Goal: Information Seeking & Learning: Learn about a topic

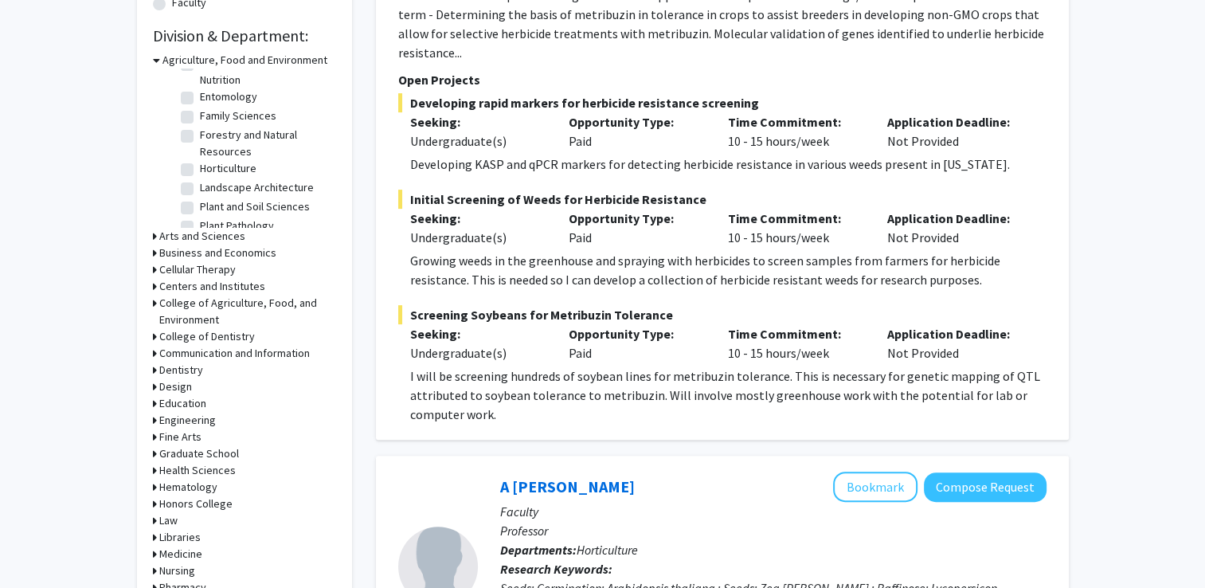
scroll to position [467, 0]
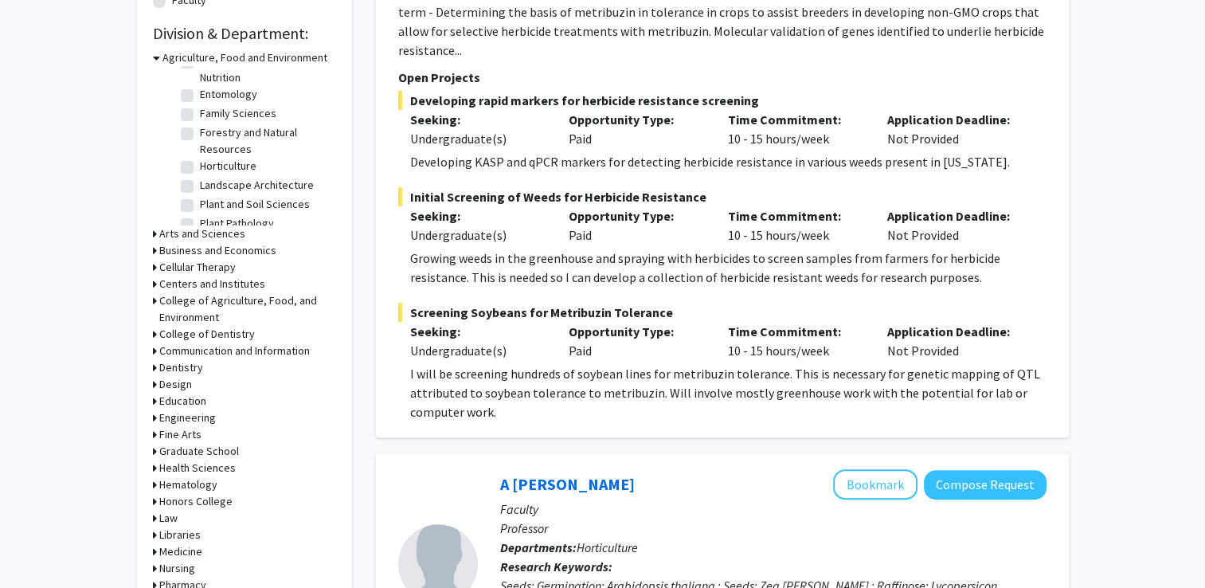
click at [193, 234] on h3 "Arts and Sciences" at bounding box center [202, 233] width 86 height 17
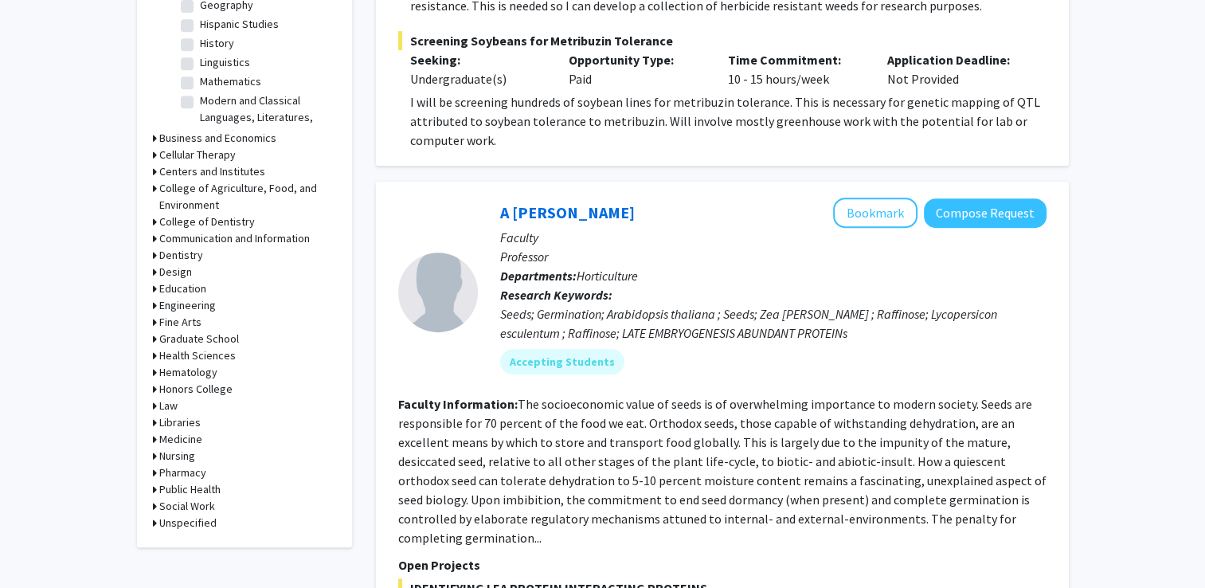
scroll to position [739, 0]
click at [172, 439] on h3 "Medicine" at bounding box center [180, 438] width 43 height 17
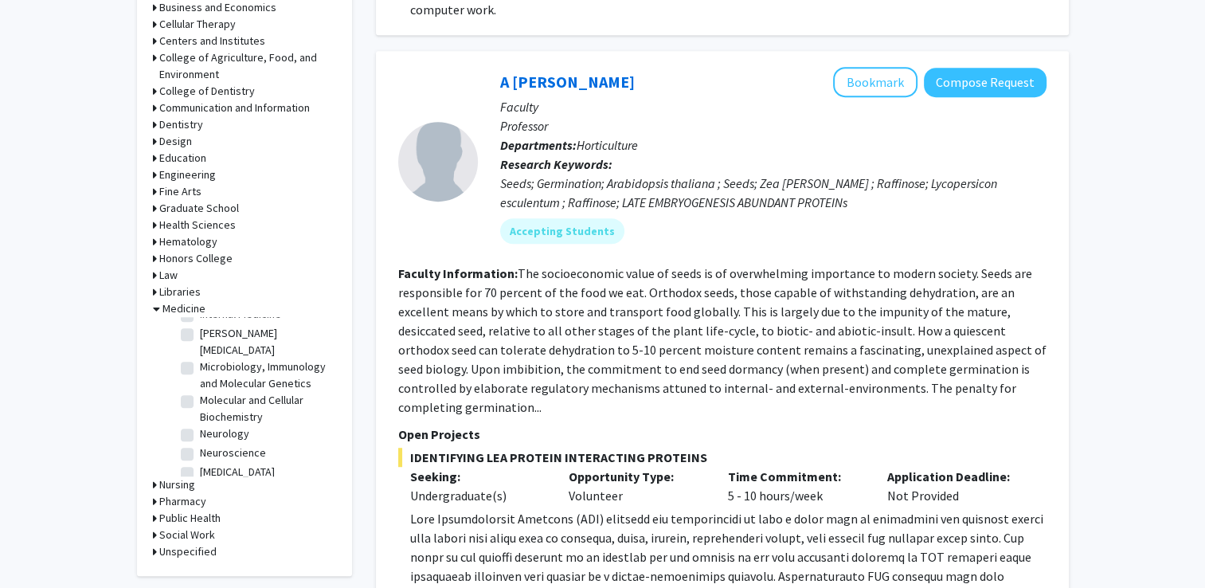
scroll to position [870, 0]
click at [200, 458] on label "Neuroscience" at bounding box center [233, 452] width 66 height 17
click at [200, 454] on input "Neuroscience" at bounding box center [205, 449] width 10 height 10
checkbox input "true"
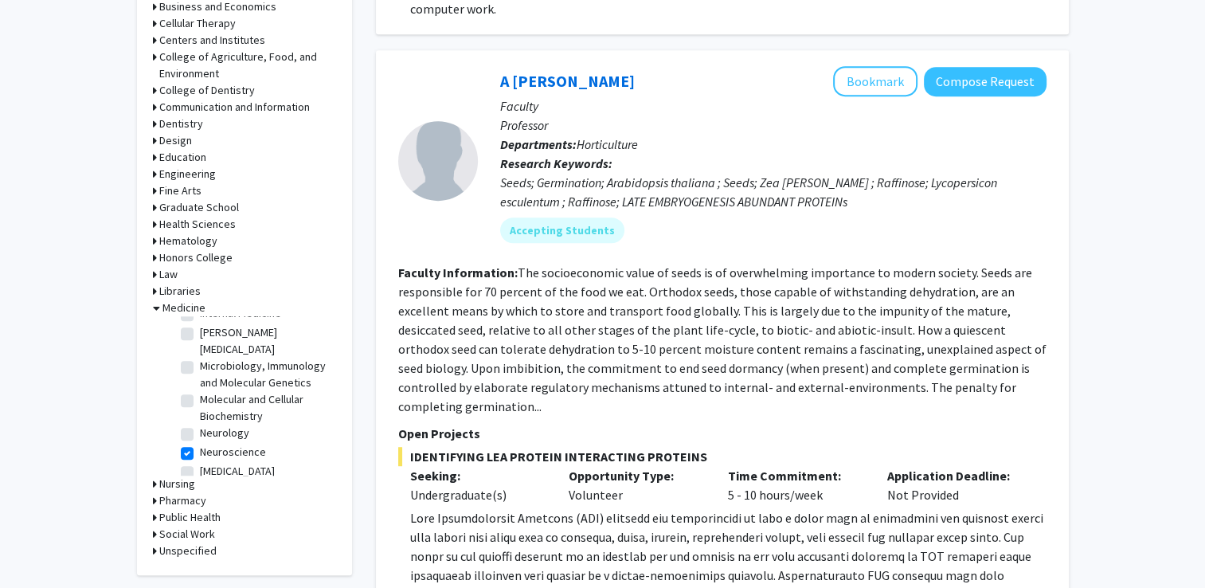
radio input "true"
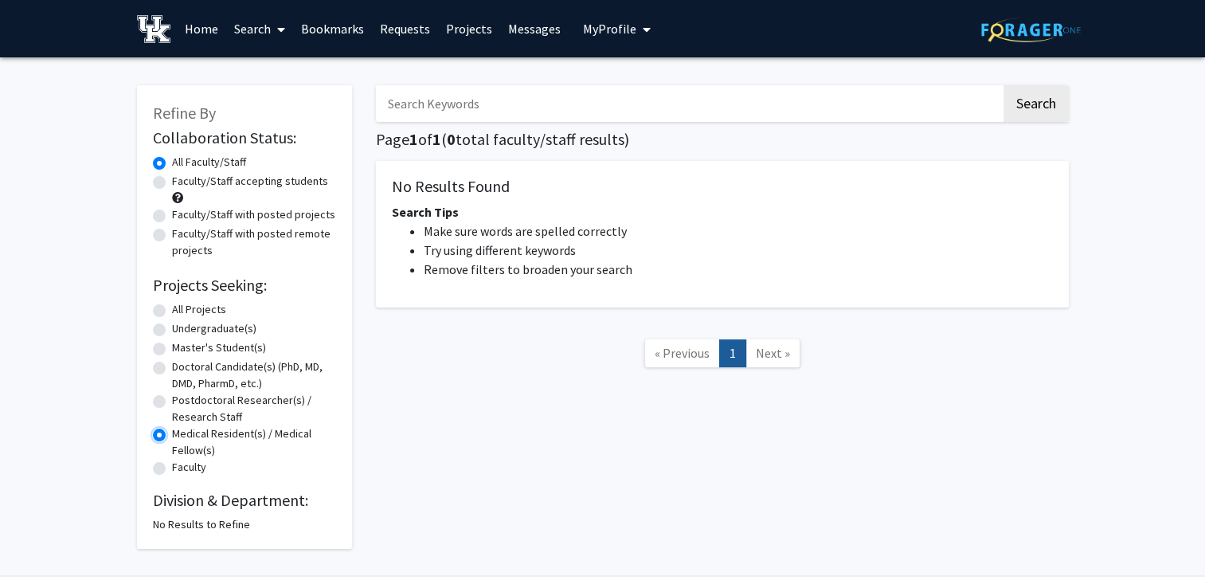
scroll to position [45, 0]
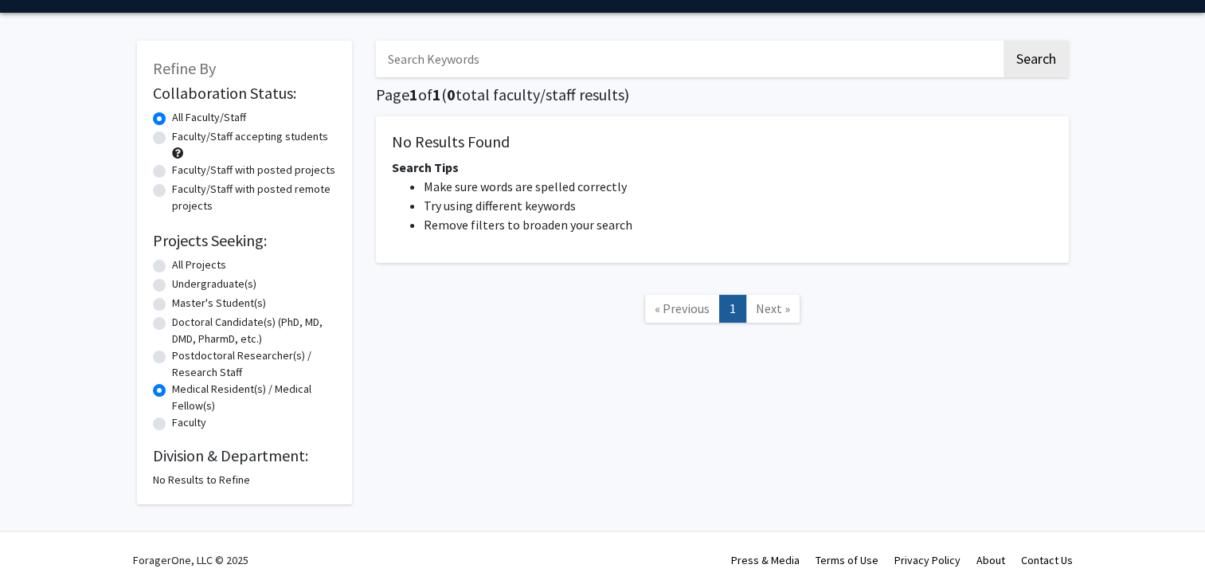
click at [172, 264] on label "All Projects" at bounding box center [199, 264] width 54 height 17
click at [172, 264] on input "All Projects" at bounding box center [177, 261] width 10 height 10
radio input "true"
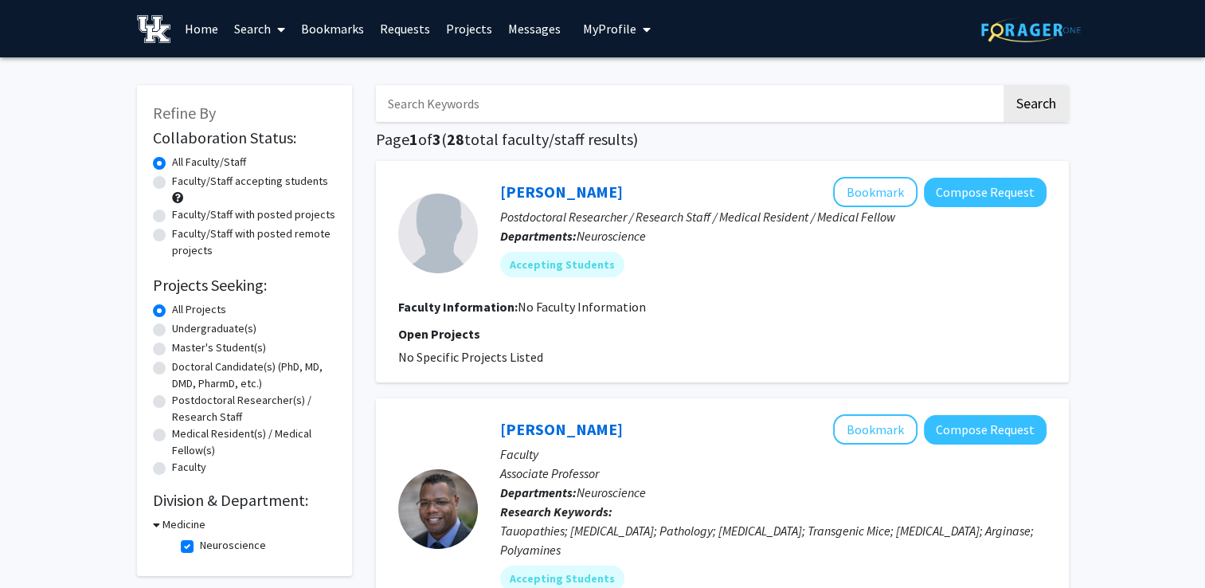
click at [174, 526] on h3 "Medicine" at bounding box center [183, 524] width 43 height 17
click at [168, 526] on h3 "Medicine" at bounding box center [180, 524] width 43 height 17
click at [180, 526] on h3 "Medicine" at bounding box center [183, 524] width 43 height 17
click at [174, 521] on h3 "Medicine" at bounding box center [180, 524] width 43 height 17
click at [200, 549] on label "Neuroscience" at bounding box center [233, 545] width 66 height 17
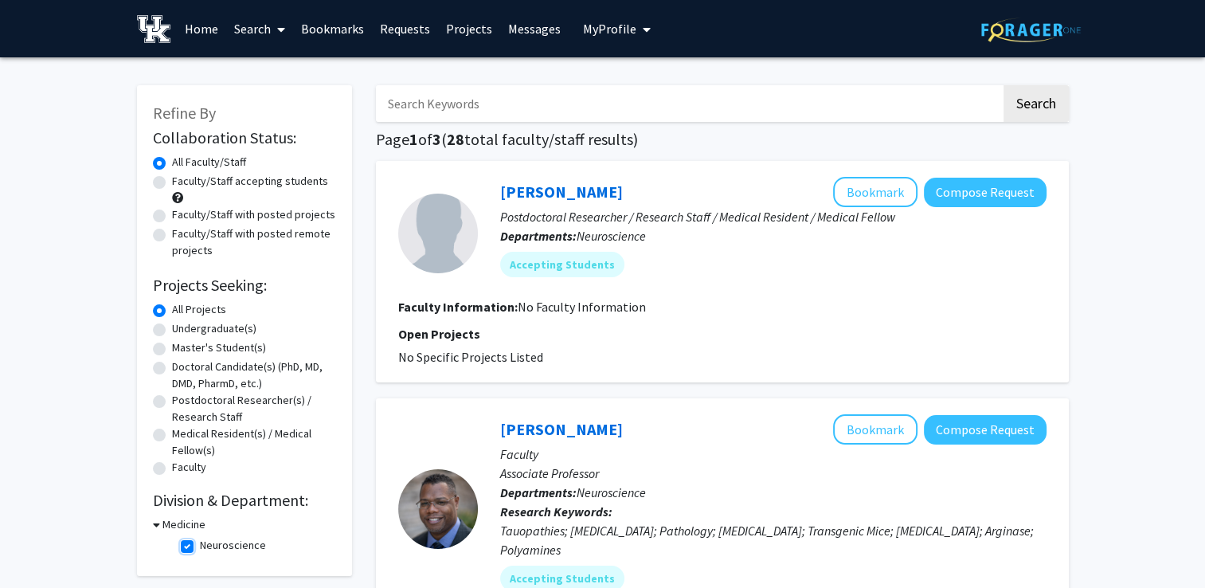
click at [200, 547] on input "Neuroscience" at bounding box center [205, 542] width 10 height 10
checkbox input "false"
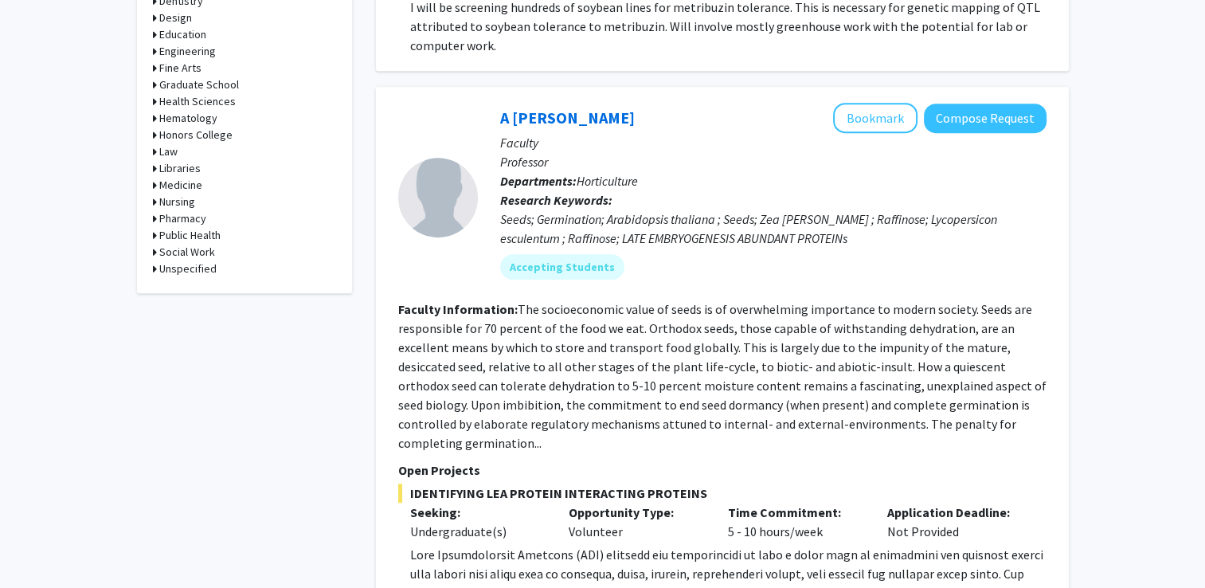
scroll to position [827, 0]
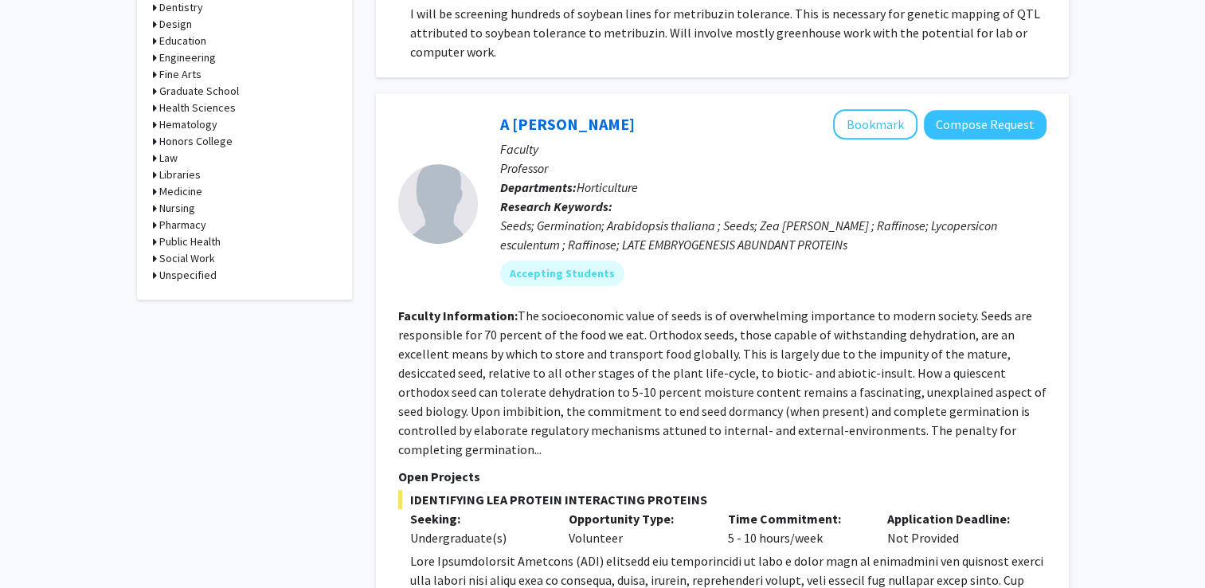
click at [186, 190] on h3 "Medicine" at bounding box center [180, 191] width 43 height 17
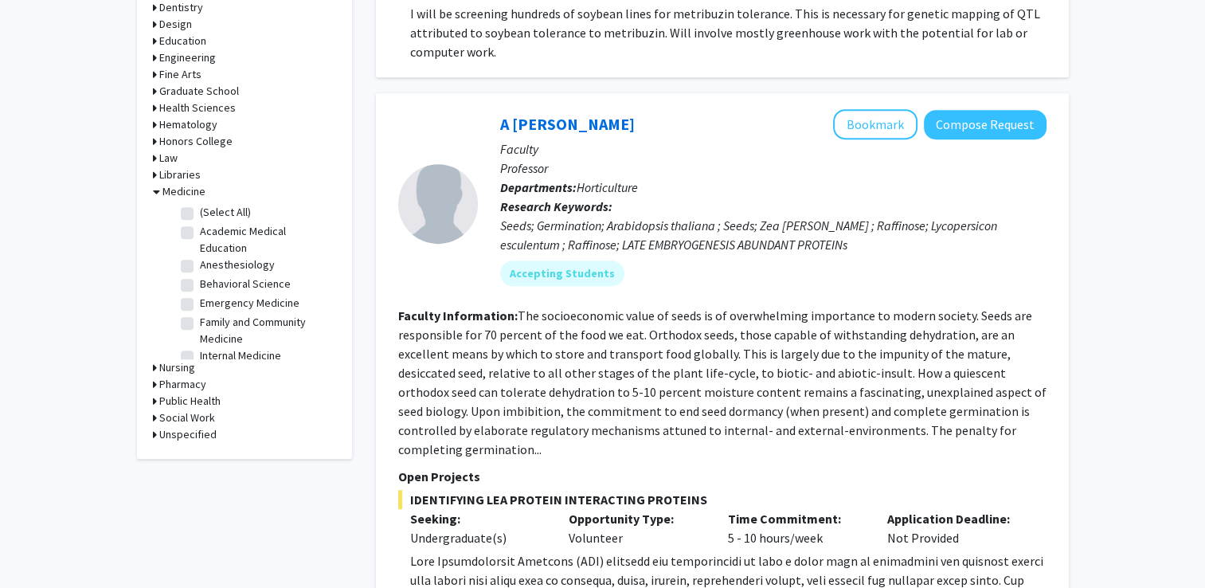
click at [200, 209] on label "(Select All)" at bounding box center [225, 212] width 51 height 17
click at [200, 209] on input "(Select All)" at bounding box center [205, 209] width 10 height 10
checkbox input "true"
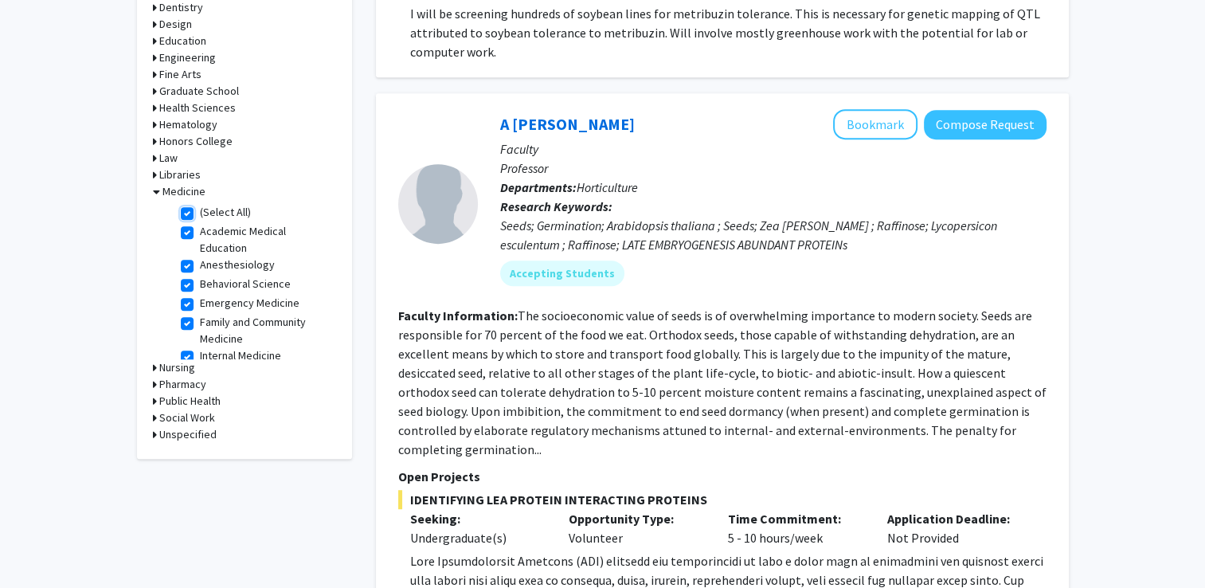
checkbox input "true"
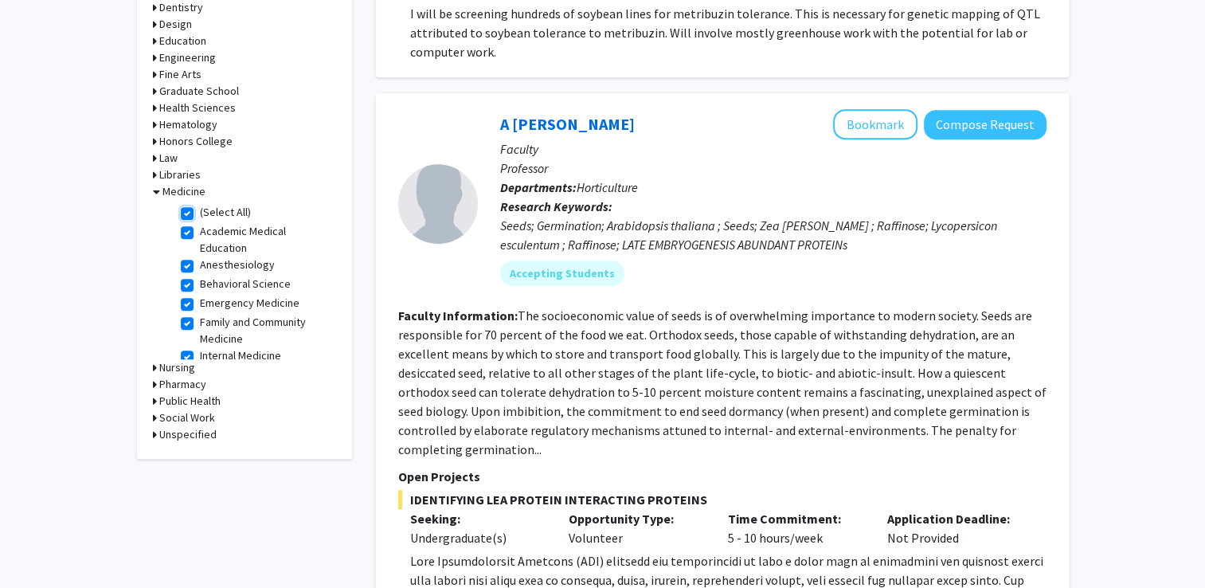
checkbox input "true"
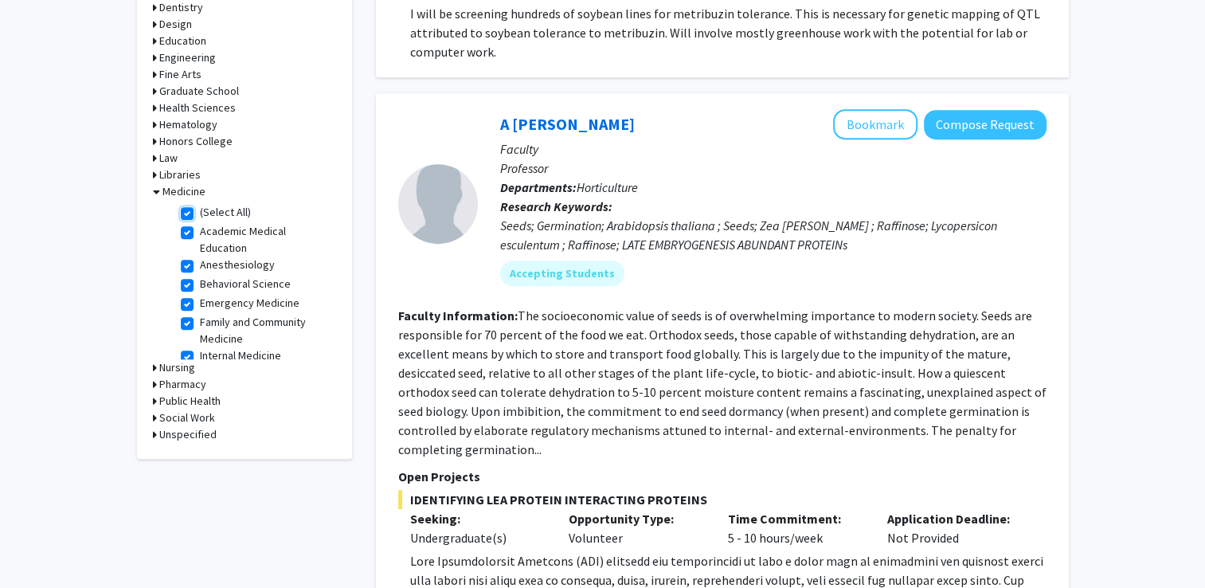
checkbox input "true"
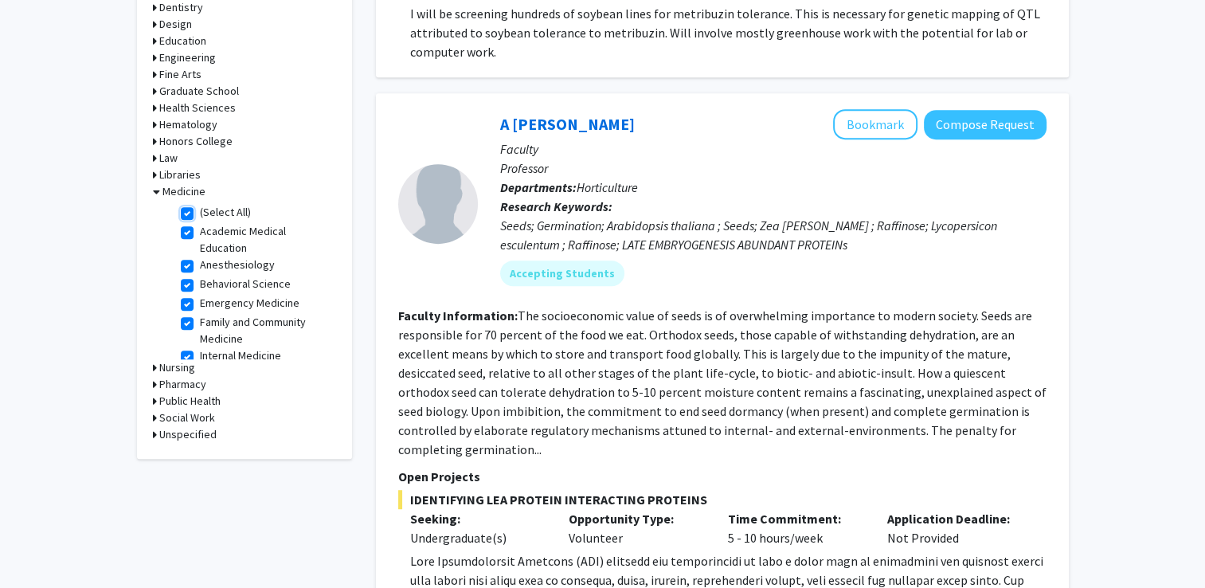
checkbox input "true"
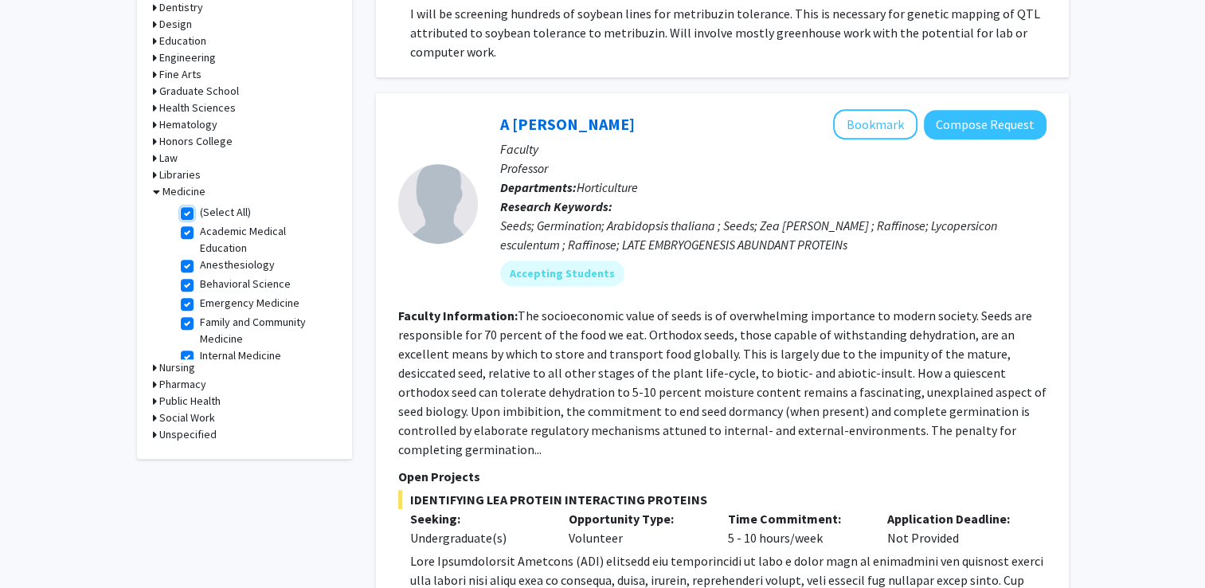
checkbox input "true"
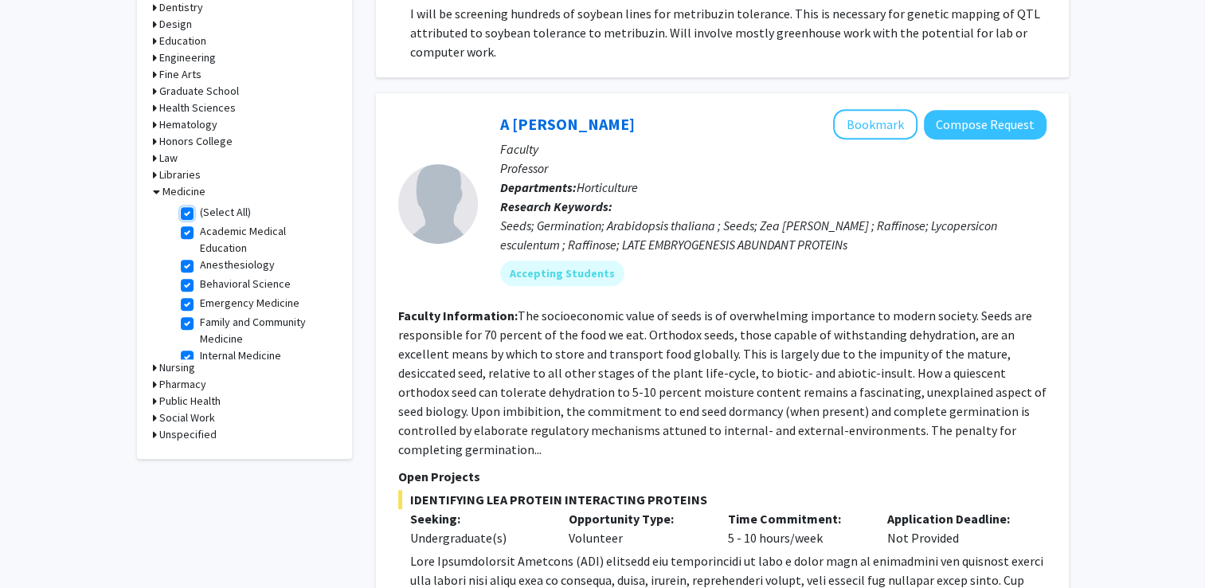
checkbox input "true"
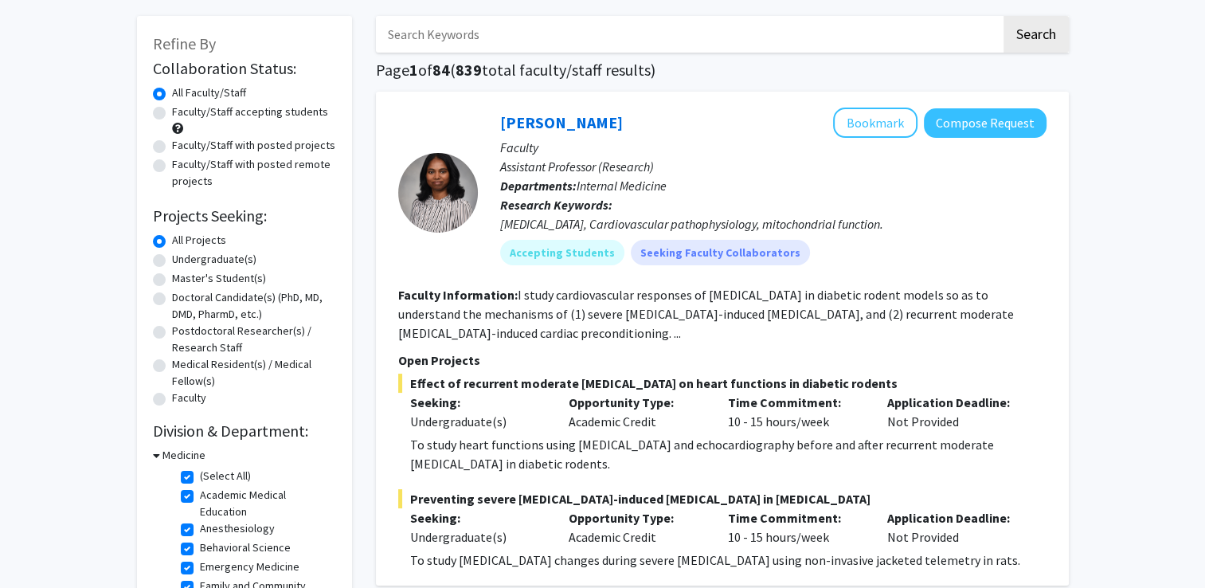
scroll to position [83, 0]
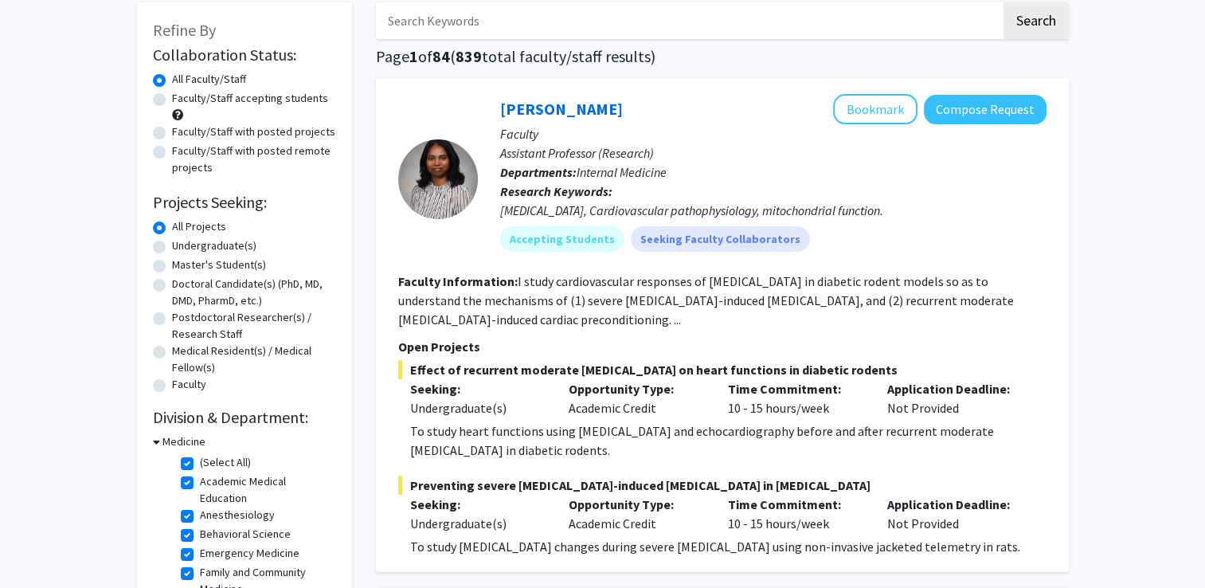
click at [830, 432] on p "To study heart functions using ECG and echocardiography before and after recurr…" at bounding box center [728, 440] width 636 height 38
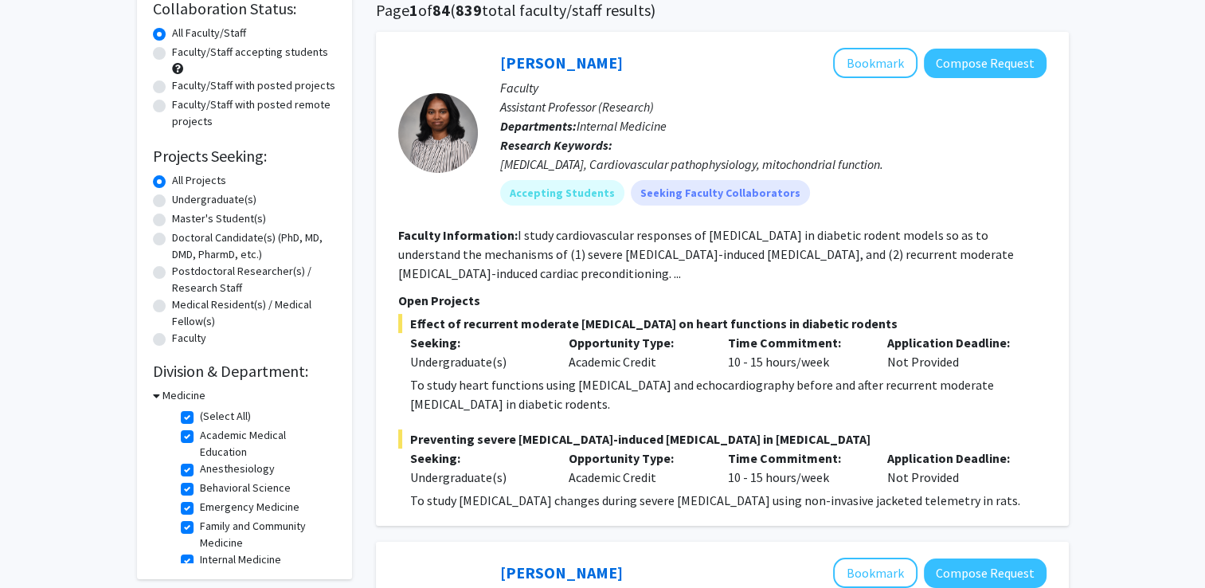
scroll to position [158, 0]
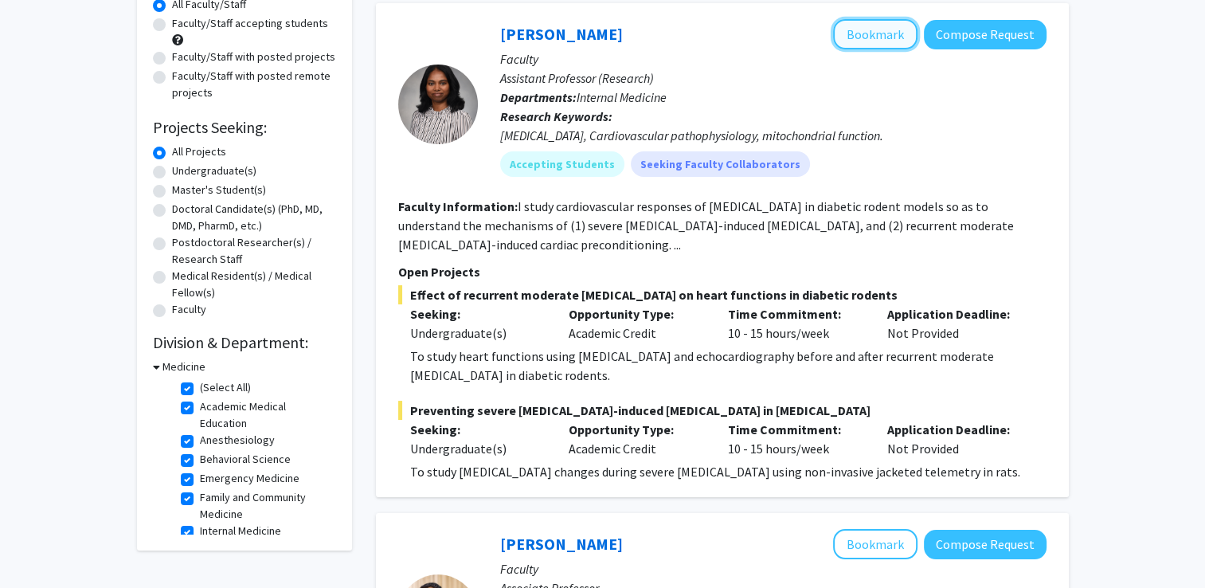
click at [866, 41] on button "Bookmark" at bounding box center [875, 34] width 84 height 30
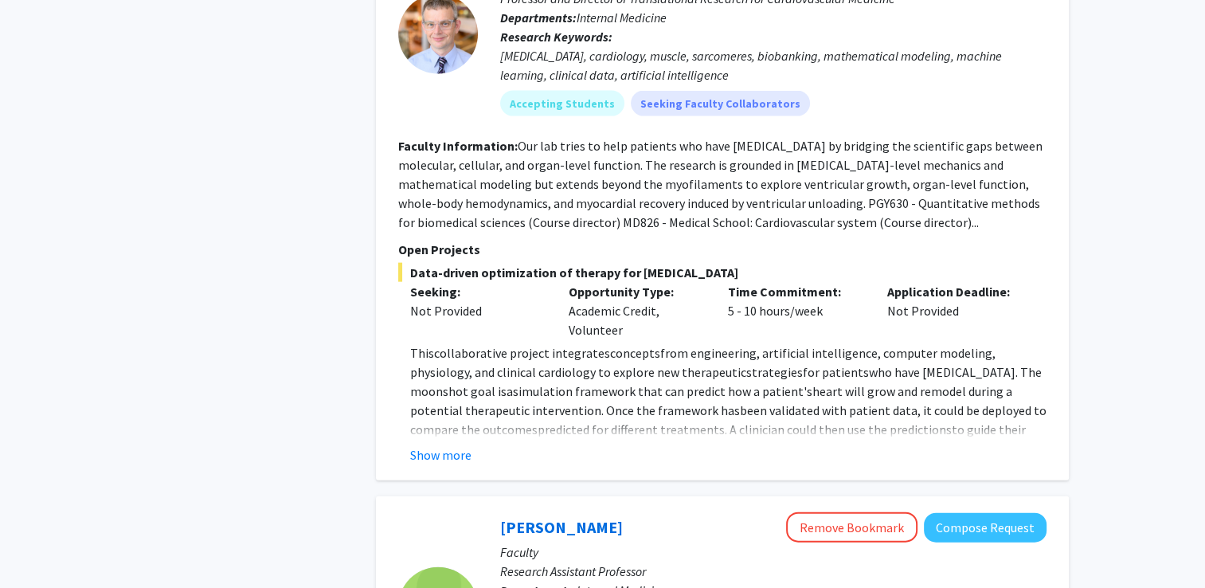
scroll to position [3413, 0]
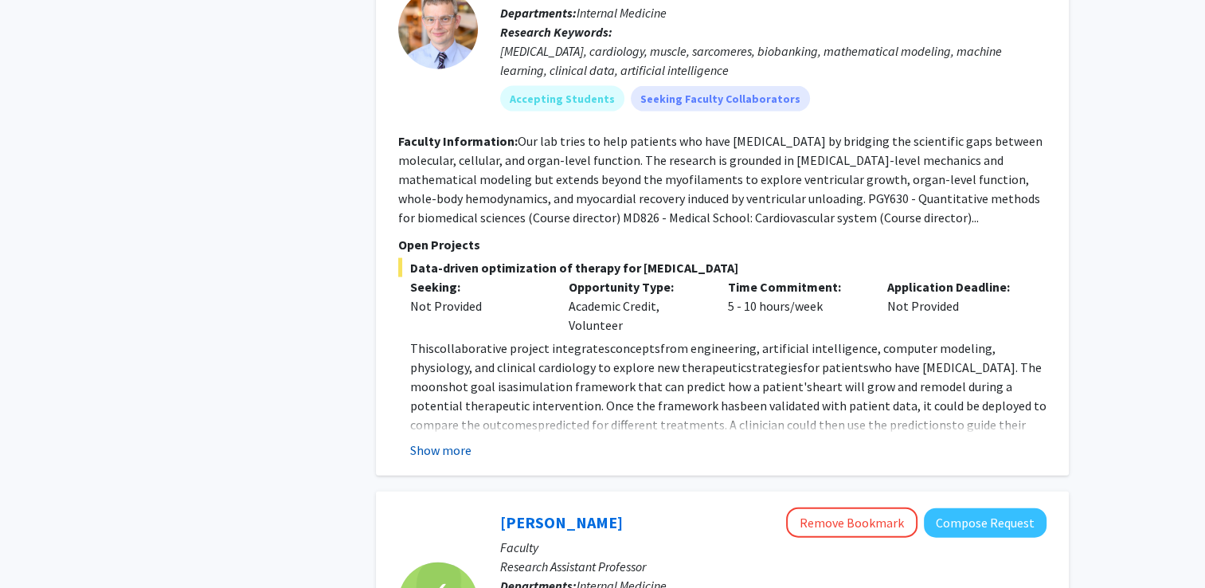
click at [458, 440] on button "Show more" at bounding box center [440, 449] width 61 height 19
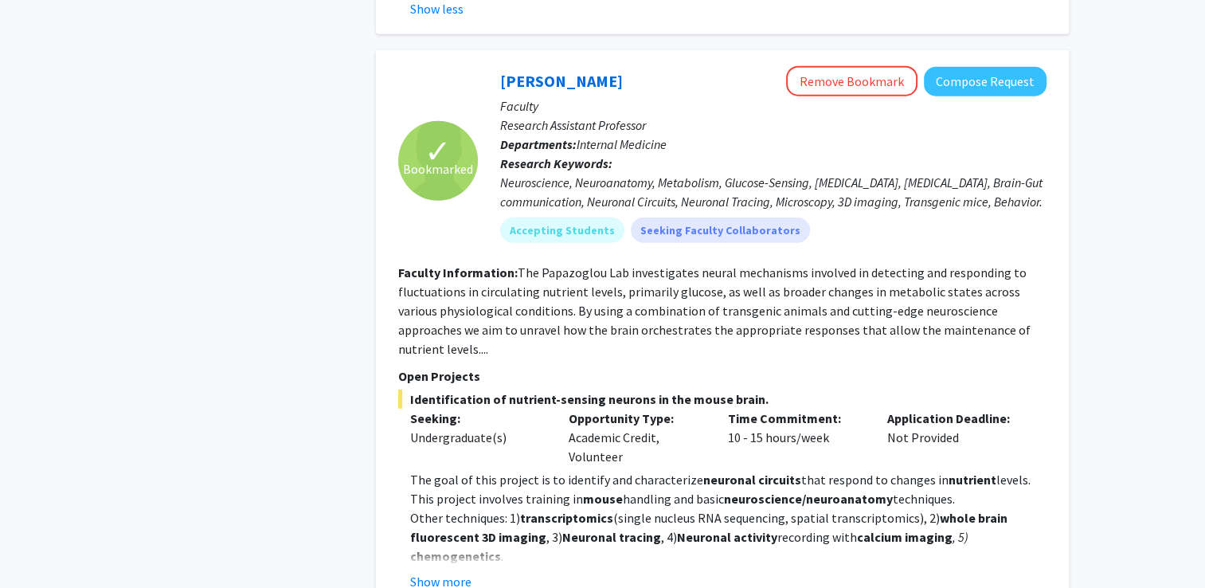
scroll to position [4098, 0]
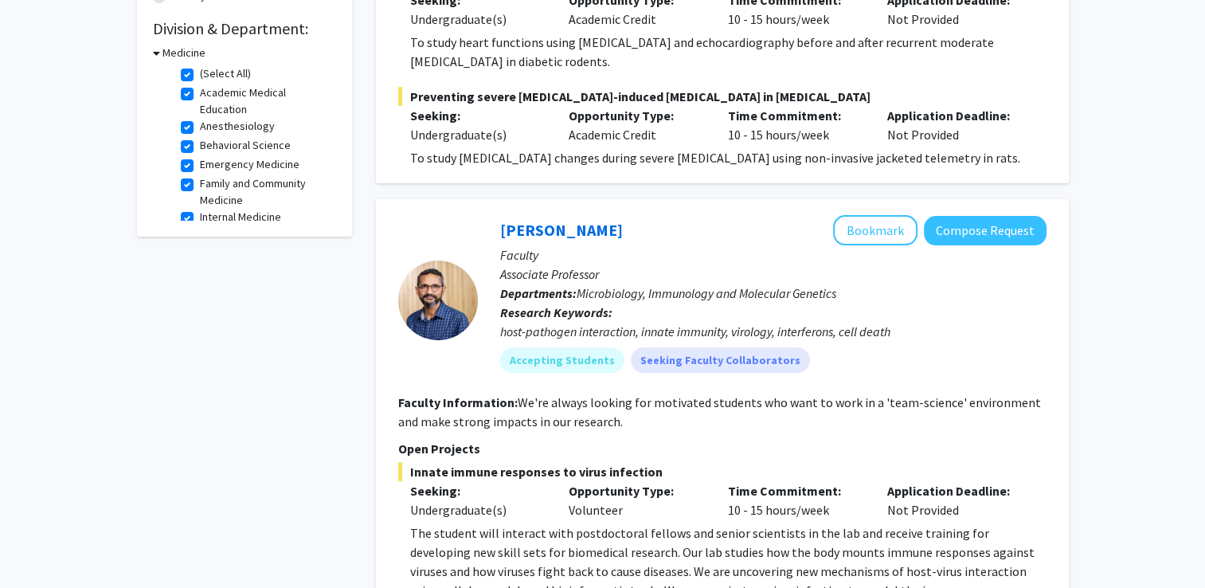
scroll to position [0, 0]
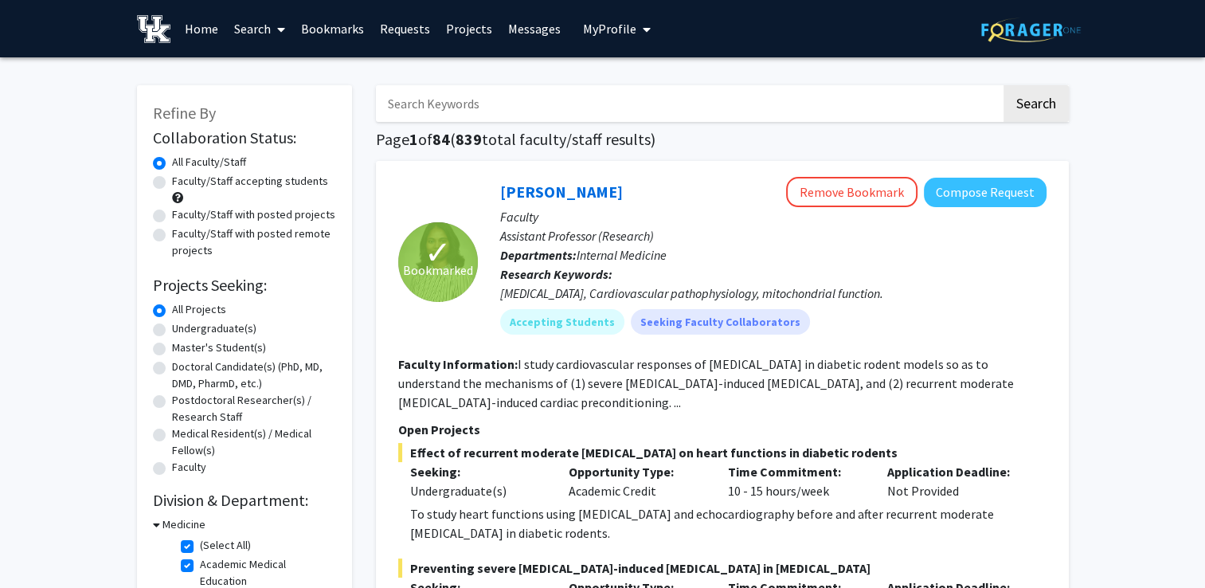
click at [331, 38] on link "Bookmarks" at bounding box center [332, 29] width 79 height 56
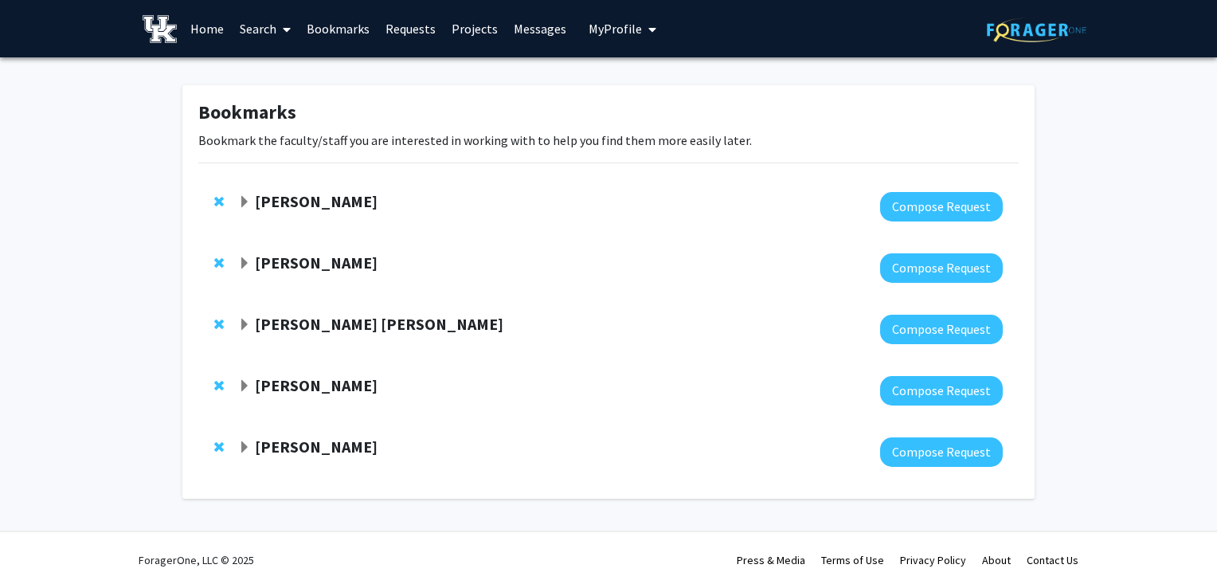
click at [242, 203] on span "Expand Thomas Kampourakis Bookmark" at bounding box center [244, 202] width 13 height 13
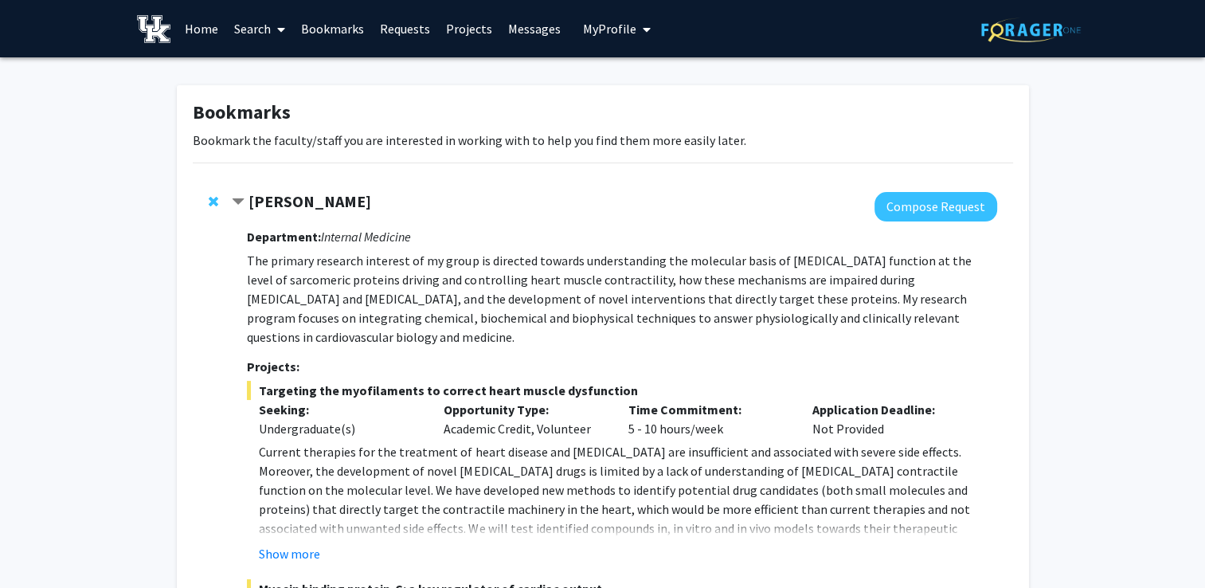
click at [237, 205] on span "Contract Thomas Kampourakis Bookmark" at bounding box center [238, 202] width 13 height 13
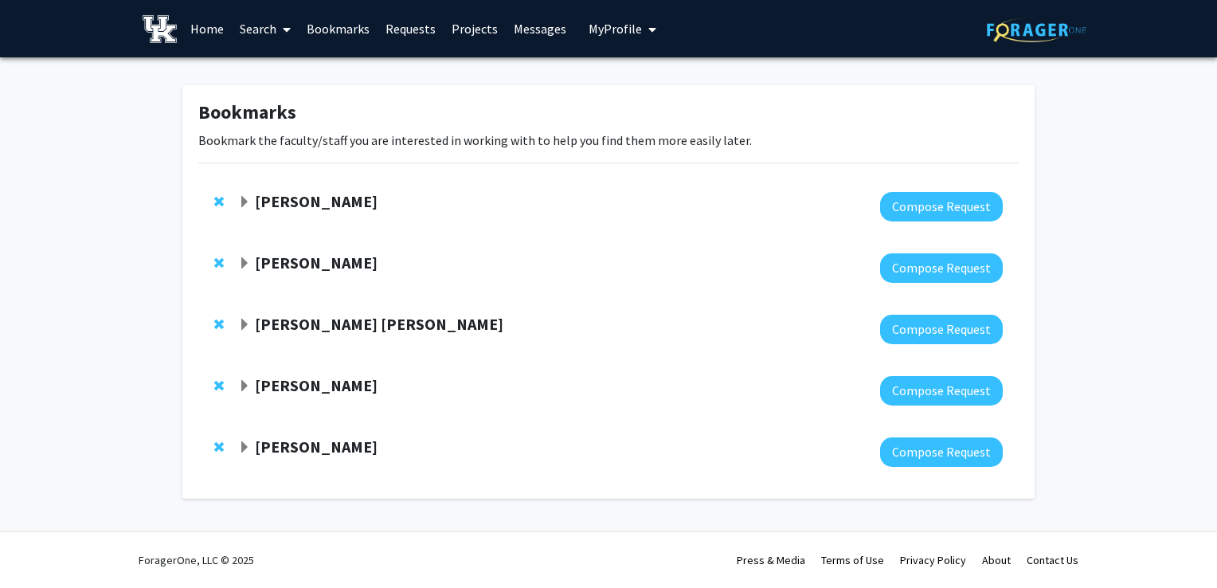
click at [239, 446] on span "Expand Sathya Velmurugan Bookmark" at bounding box center [244, 447] width 13 height 13
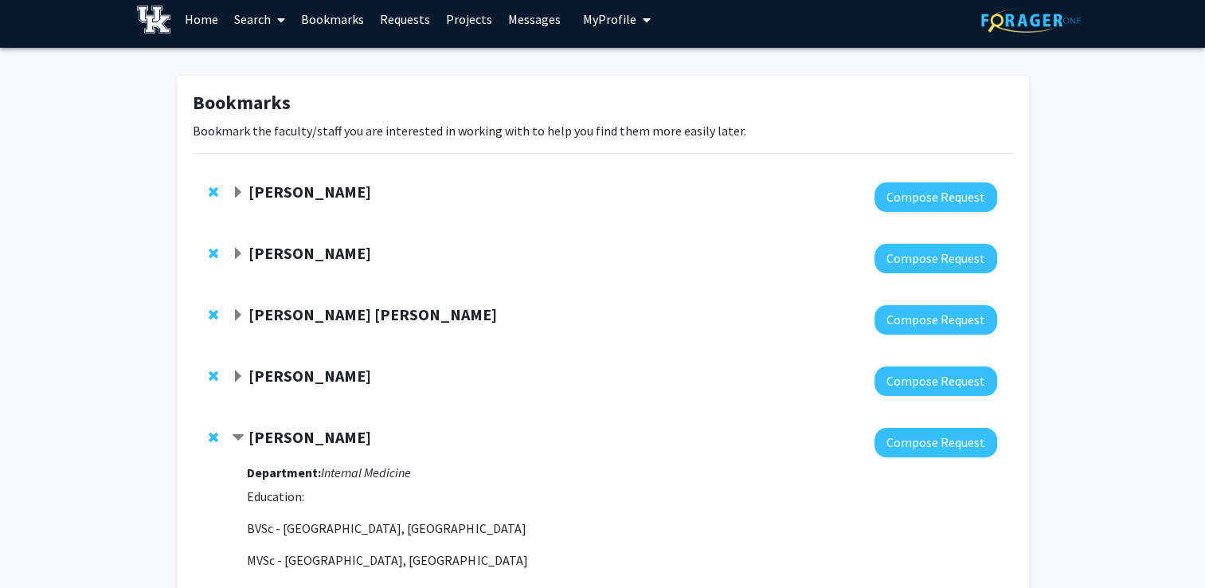
scroll to position [9, 0]
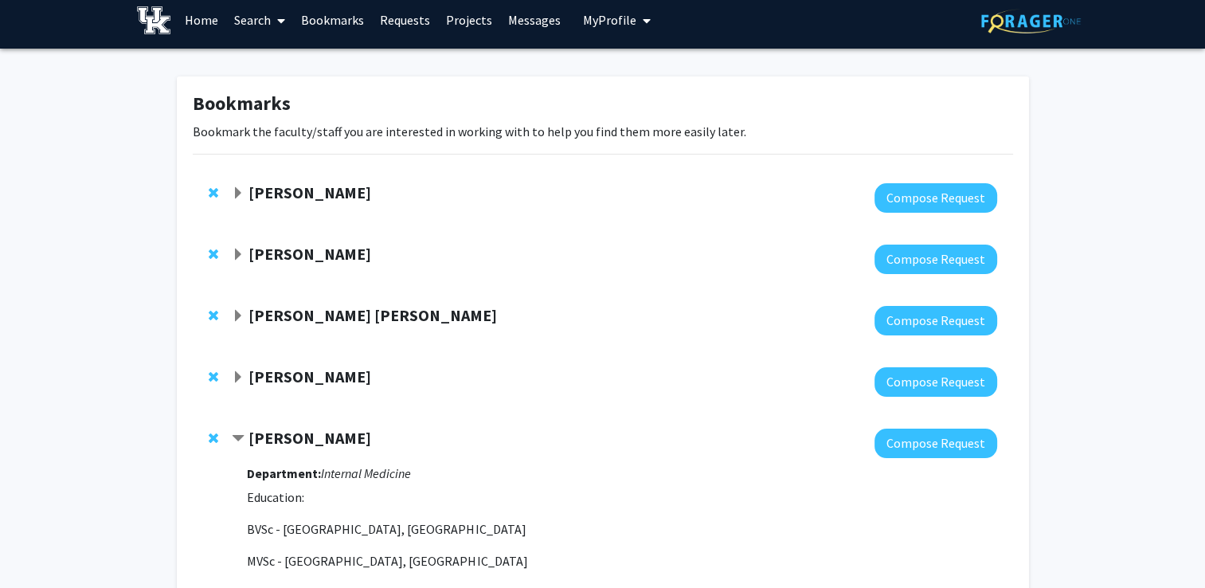
click at [236, 439] on span "Contract Sathya Velmurugan Bookmark" at bounding box center [238, 438] width 13 height 13
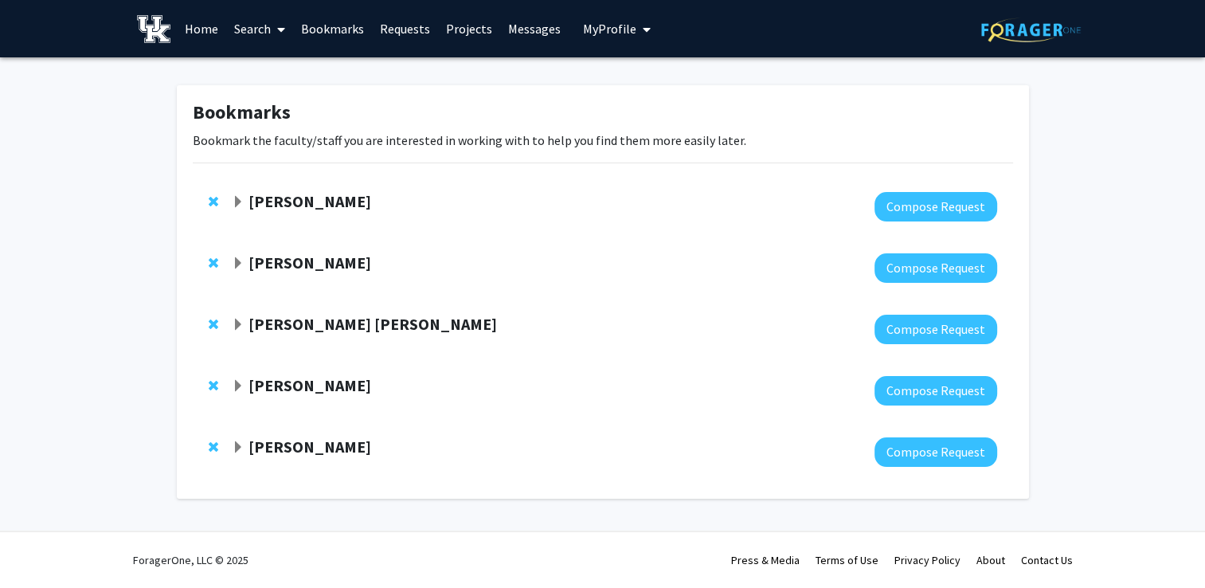
scroll to position [0, 0]
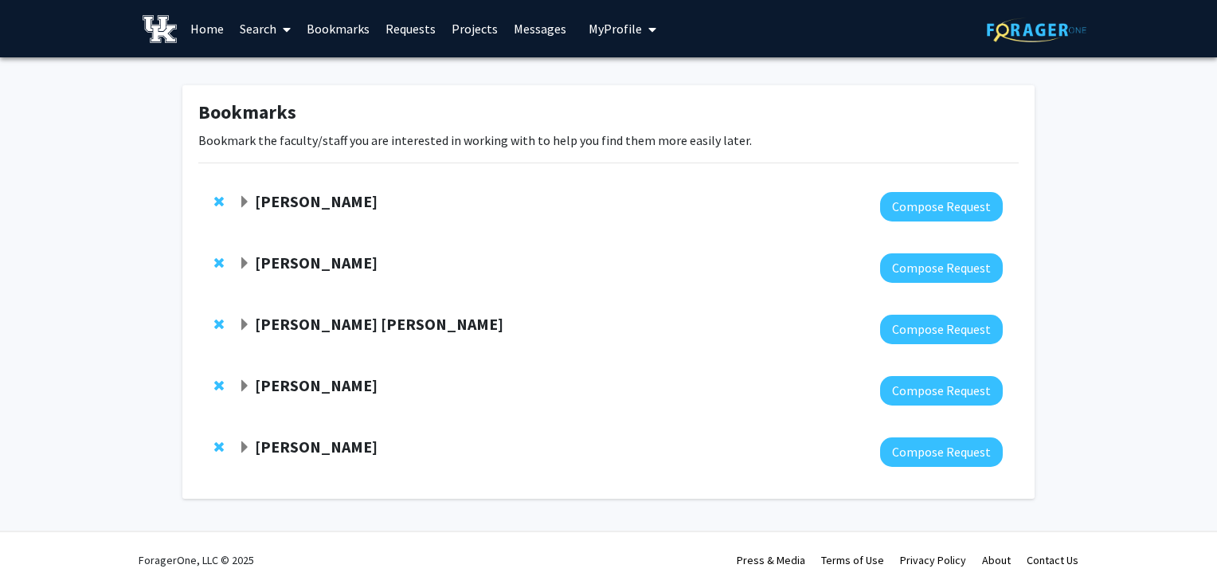
click at [204, 32] on link "Home" at bounding box center [206, 29] width 49 height 56
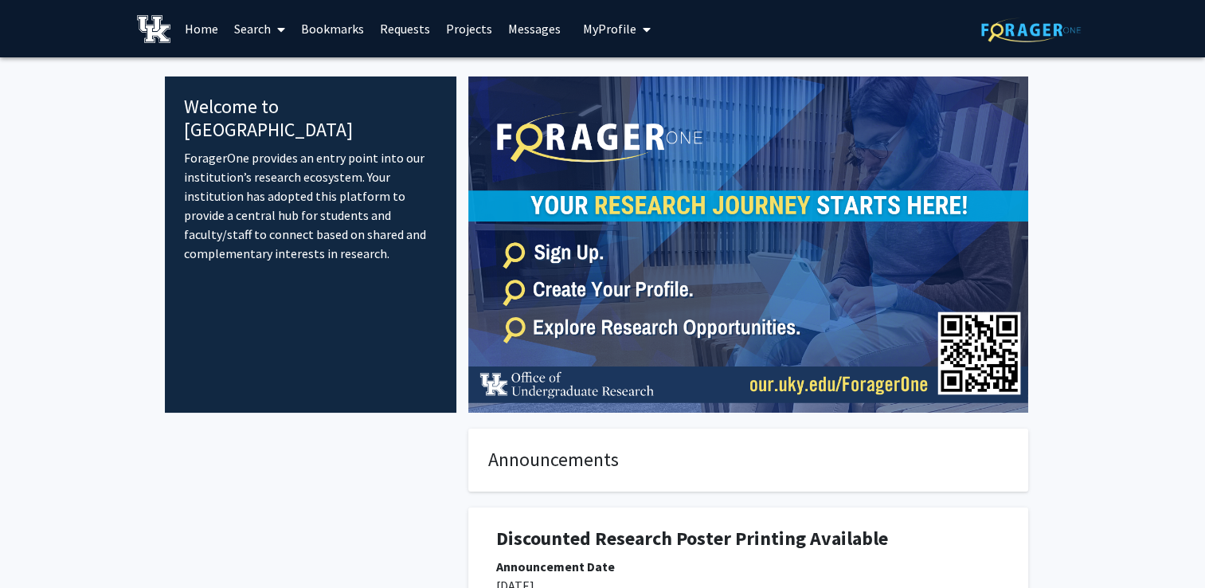
click at [264, 38] on link "Search" at bounding box center [259, 29] width 67 height 56
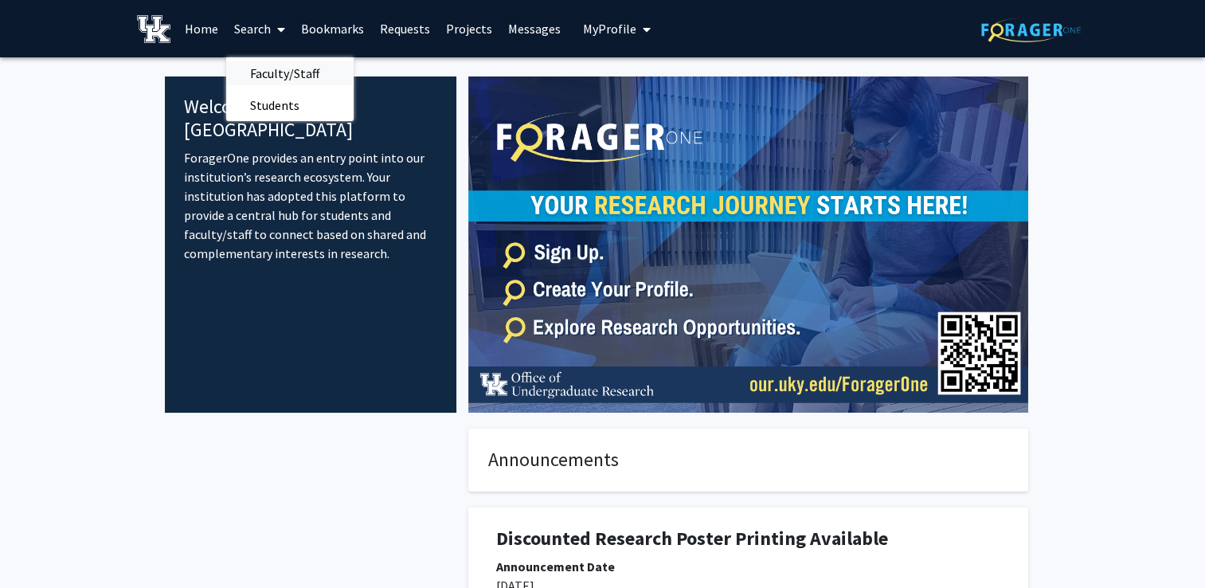
click at [271, 73] on span "Faculty/Staff" at bounding box center [284, 73] width 117 height 32
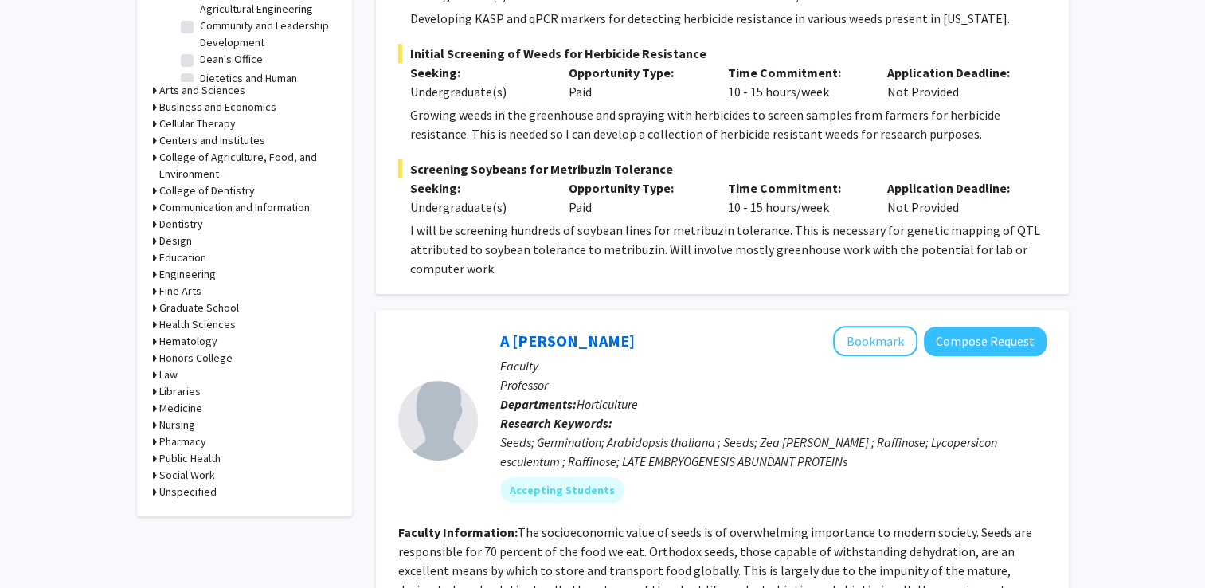
scroll to position [611, 0]
click at [186, 408] on h3 "Medicine" at bounding box center [180, 407] width 43 height 17
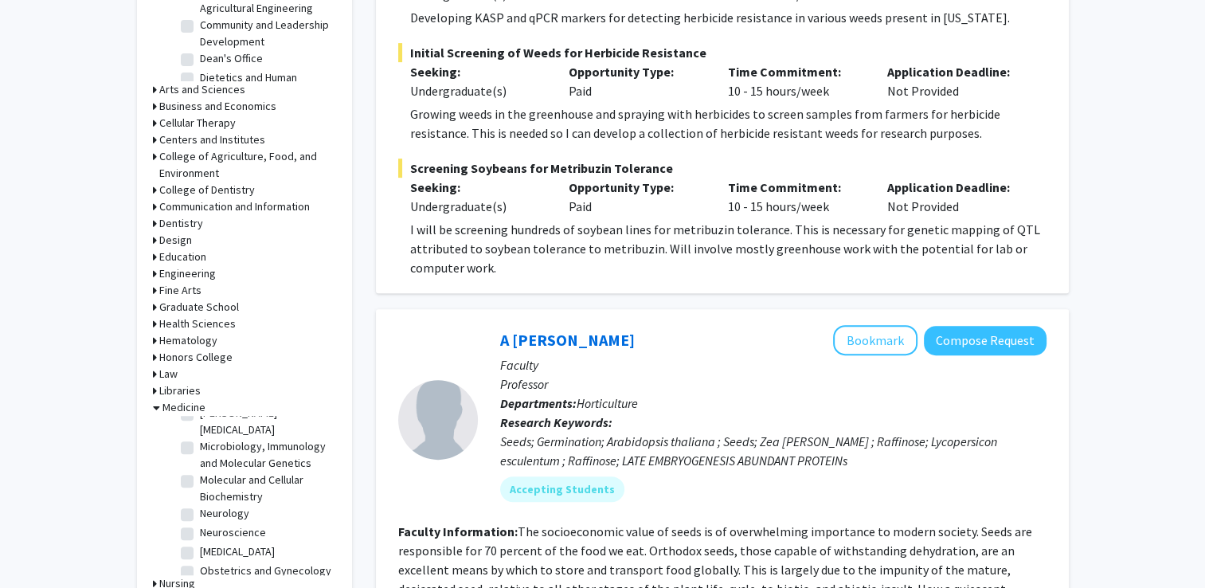
scroll to position [178, 0]
click at [200, 552] on label "Neurosurgery" at bounding box center [237, 550] width 75 height 17
click at [200, 552] on input "Neurosurgery" at bounding box center [205, 547] width 10 height 10
checkbox input "true"
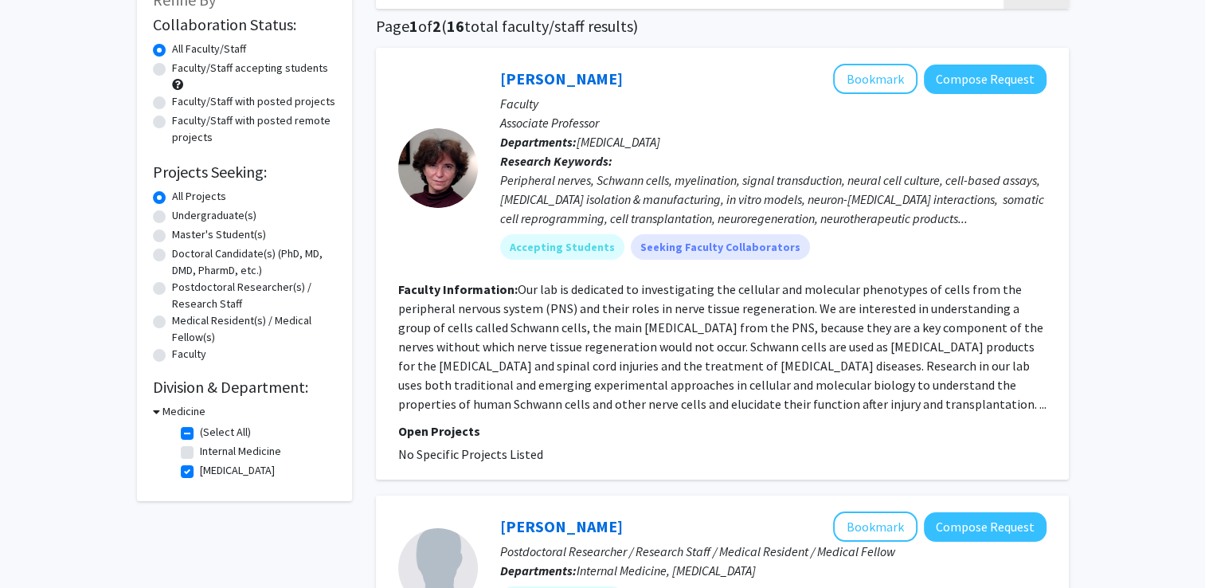
scroll to position [41, 0]
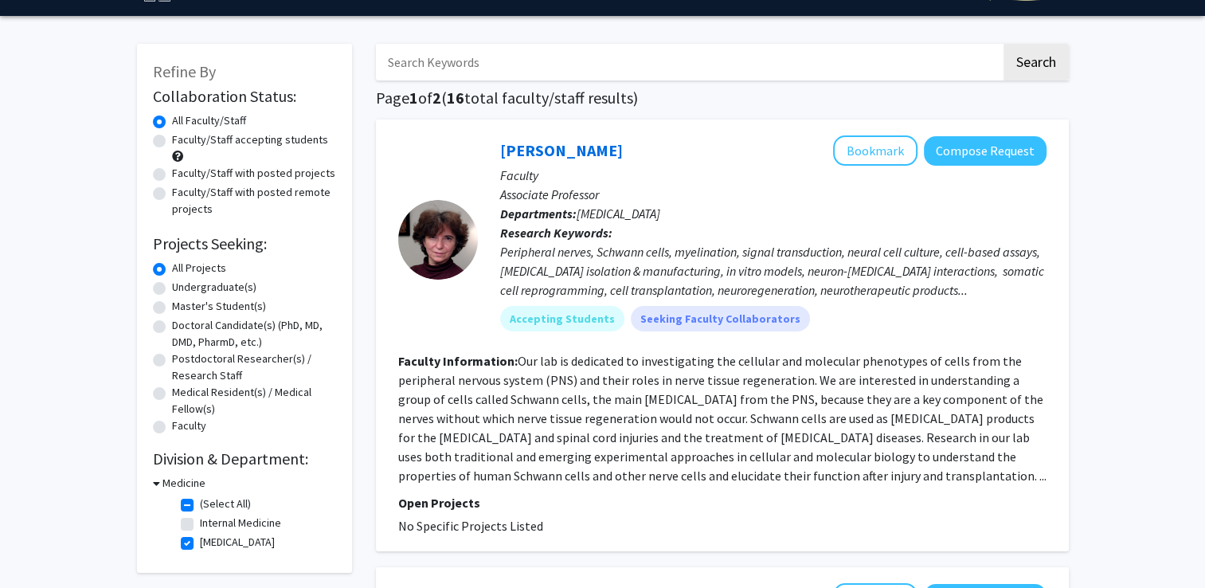
click at [200, 542] on label "Neurosurgery" at bounding box center [237, 542] width 75 height 17
click at [200, 542] on input "Neurosurgery" at bounding box center [205, 539] width 10 height 10
checkbox input "false"
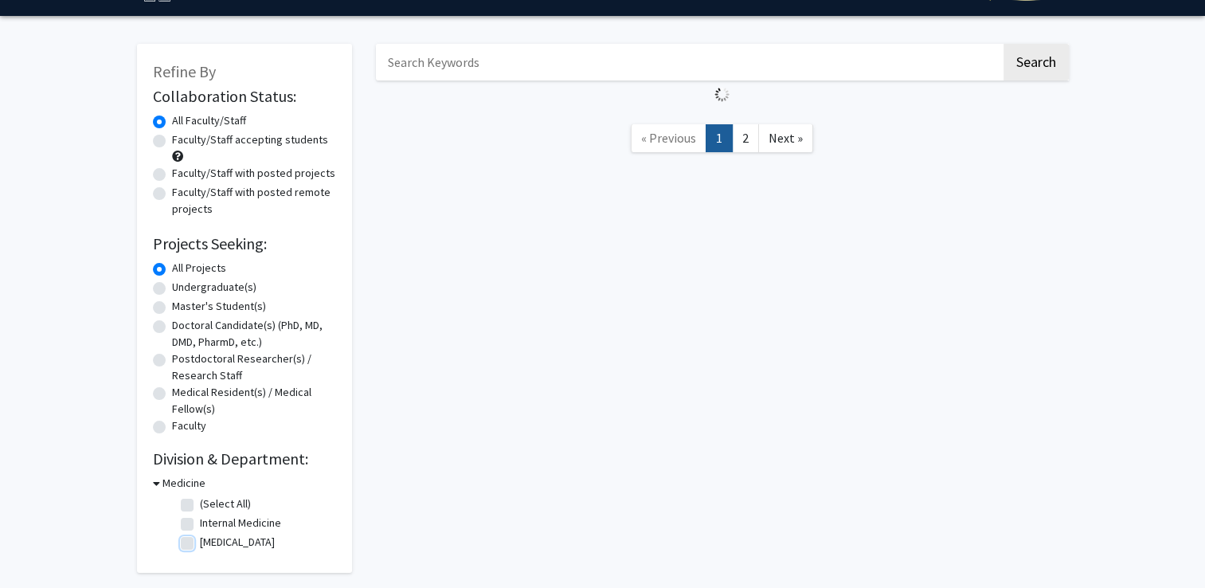
checkbox input "false"
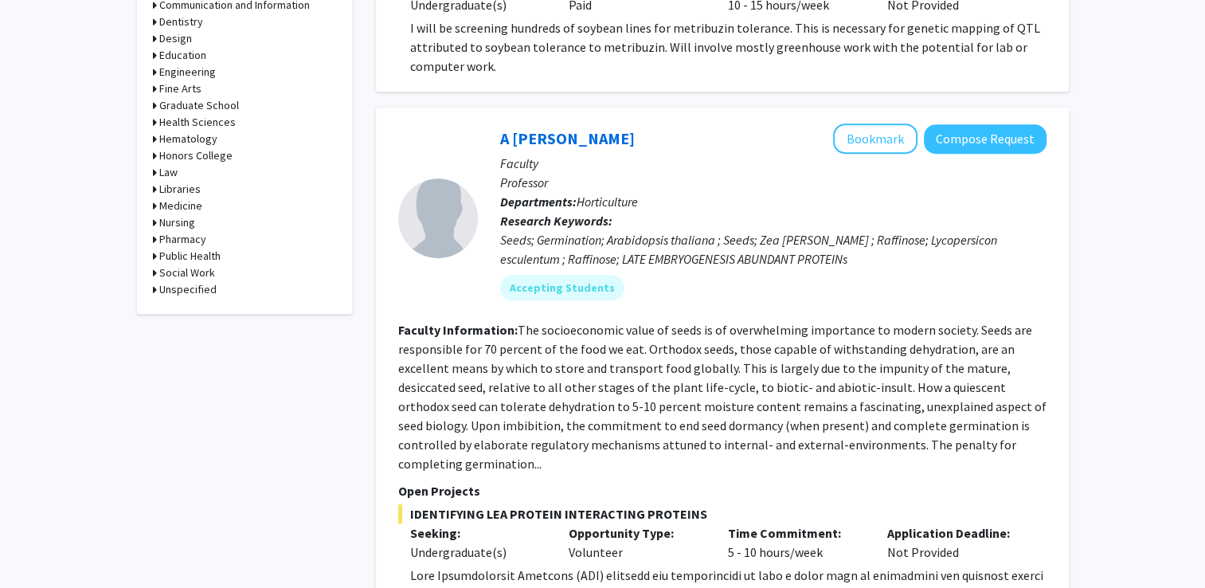
scroll to position [811, 0]
drag, startPoint x: 174, startPoint y: 204, endPoint x: 156, endPoint y: 206, distance: 18.5
click at [156, 206] on div "Medicine" at bounding box center [244, 206] width 183 height 17
click at [157, 209] on div "Medicine" at bounding box center [244, 206] width 183 height 17
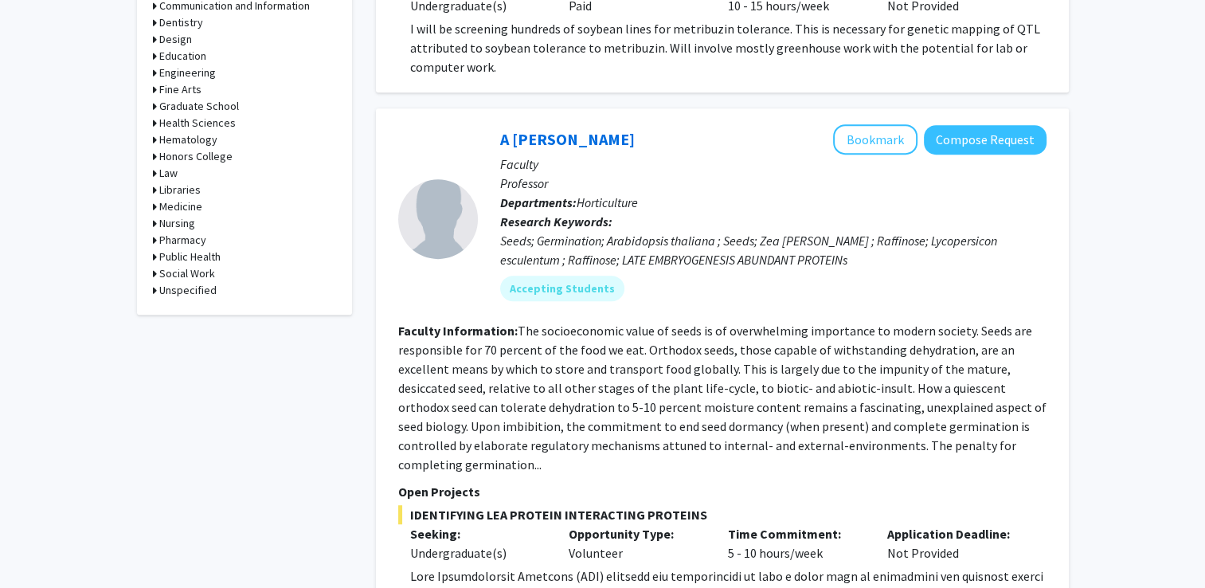
click at [157, 209] on div "Medicine" at bounding box center [244, 206] width 183 height 17
click at [153, 203] on icon at bounding box center [155, 206] width 4 height 17
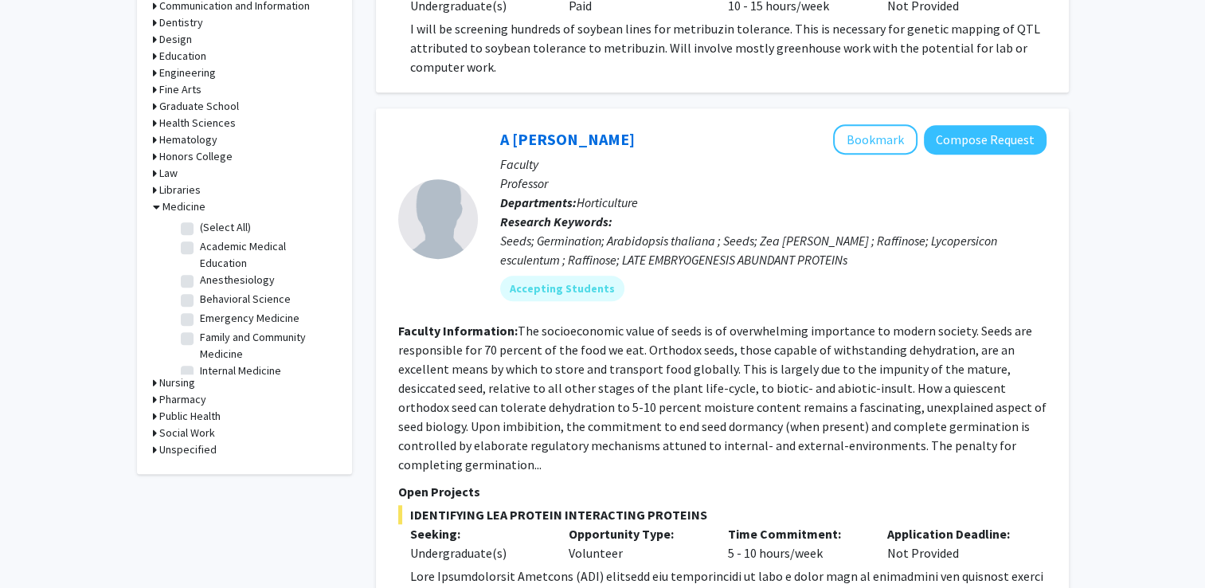
click at [200, 227] on label "(Select All)" at bounding box center [225, 227] width 51 height 17
click at [200, 227] on input "(Select All)" at bounding box center [205, 224] width 10 height 10
checkbox input "true"
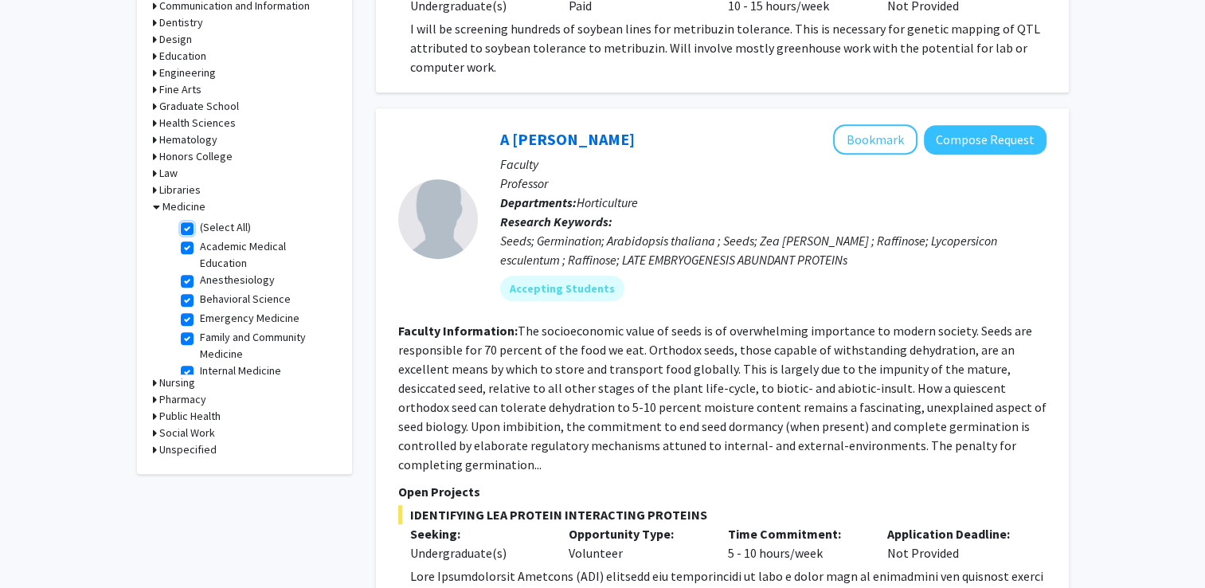
checkbox input "true"
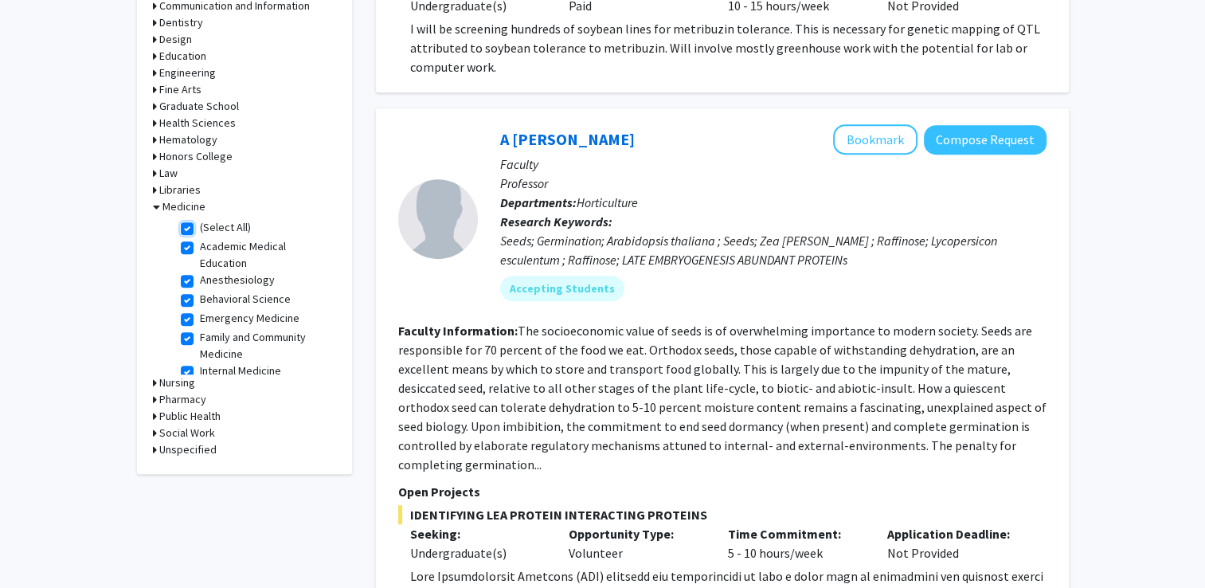
checkbox input "true"
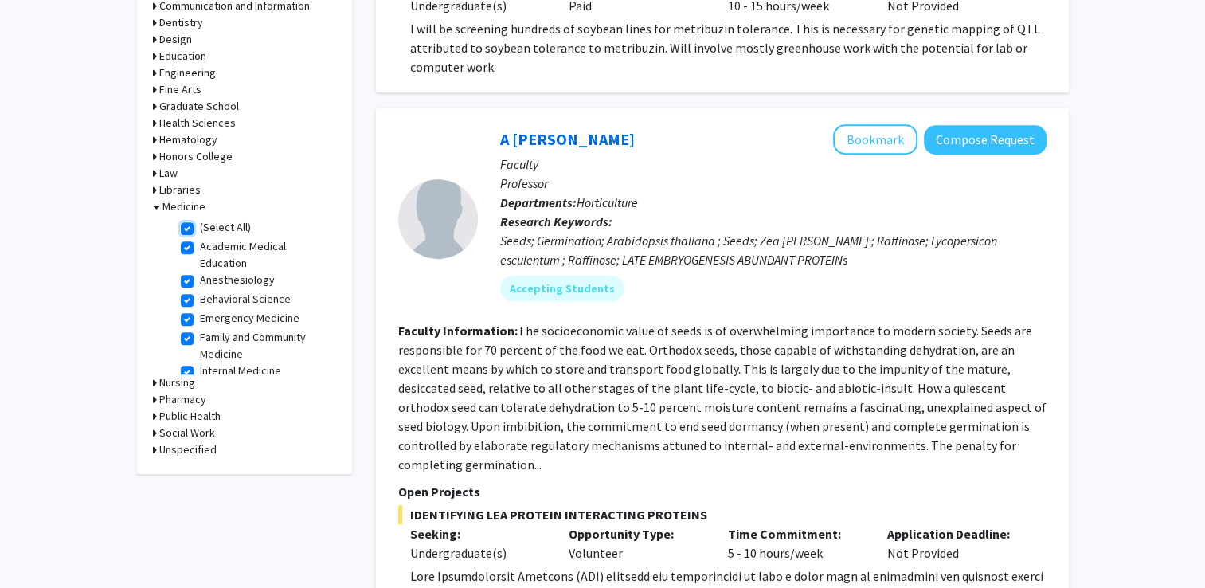
checkbox input "true"
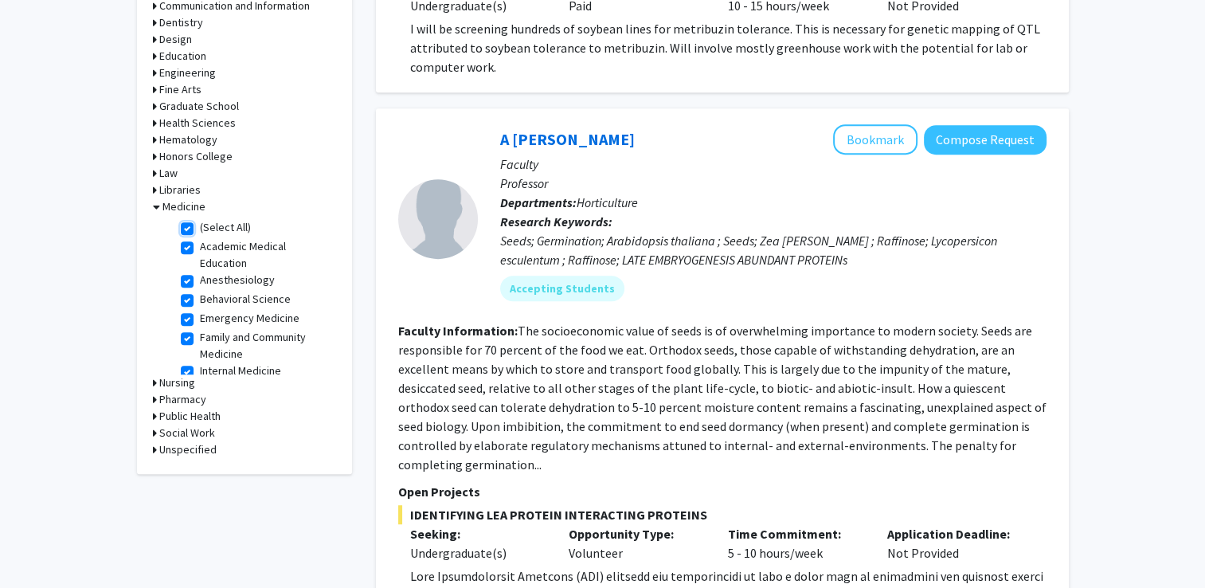
checkbox input "true"
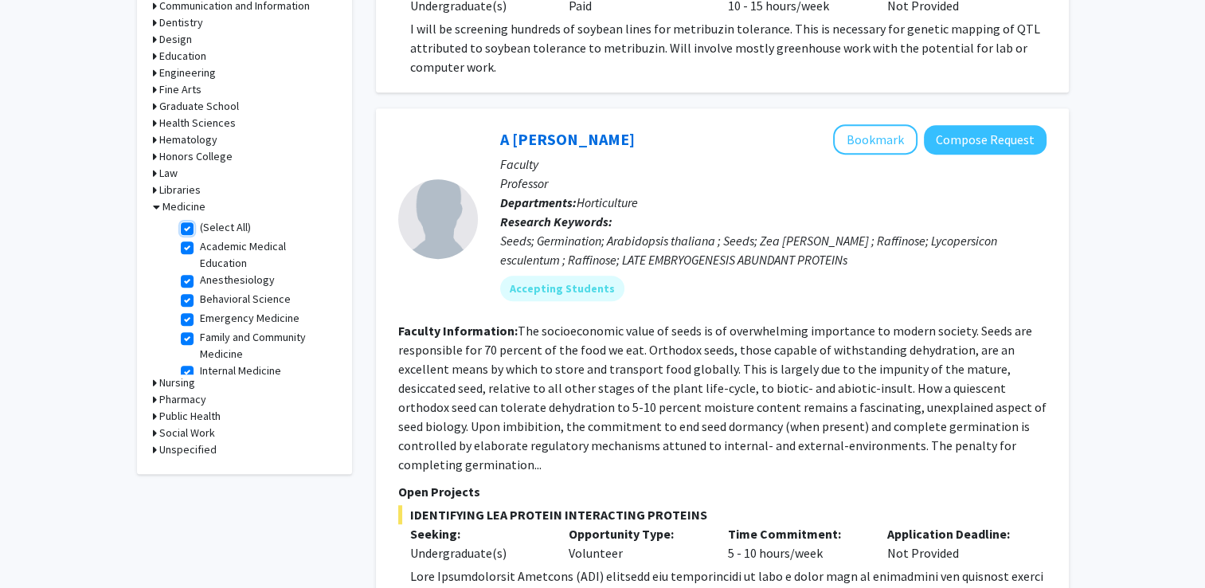
checkbox input "true"
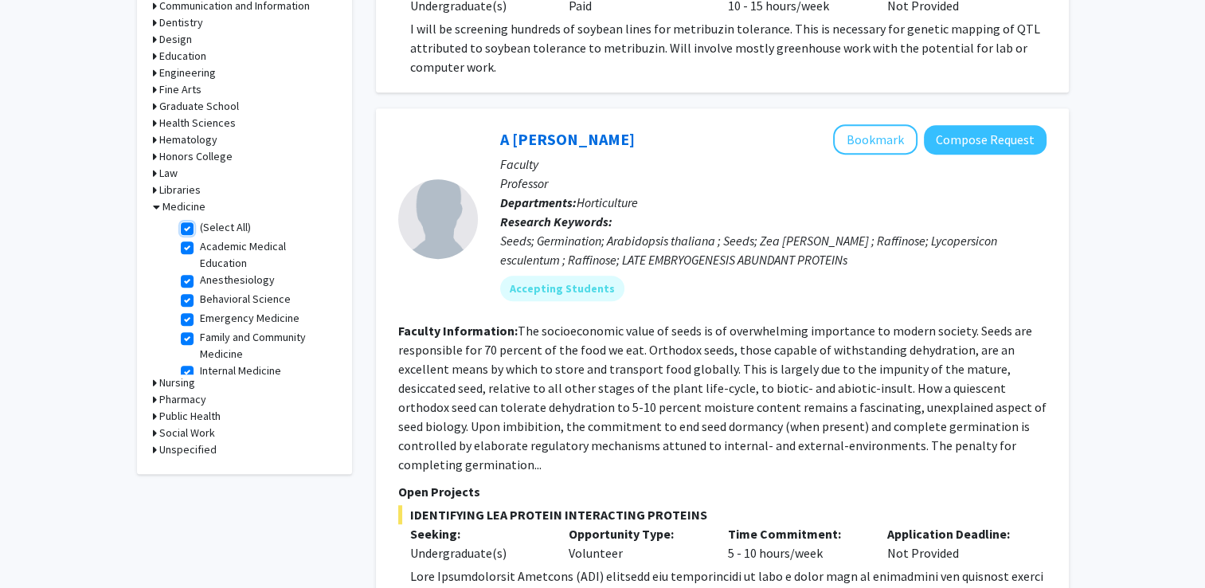
checkbox input "true"
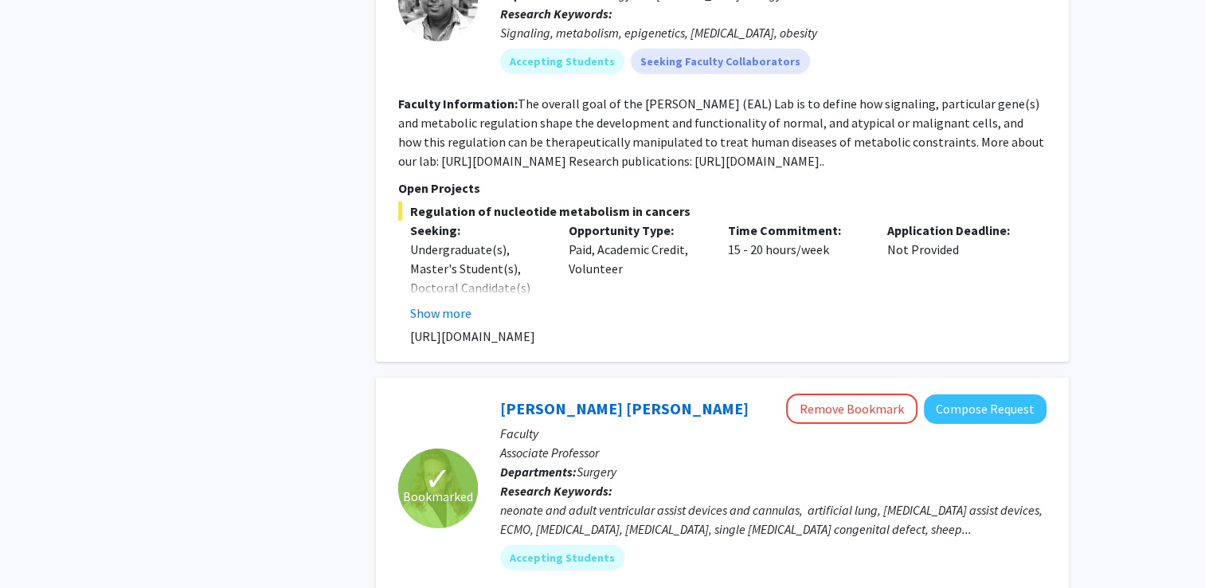
scroll to position [5723, 0]
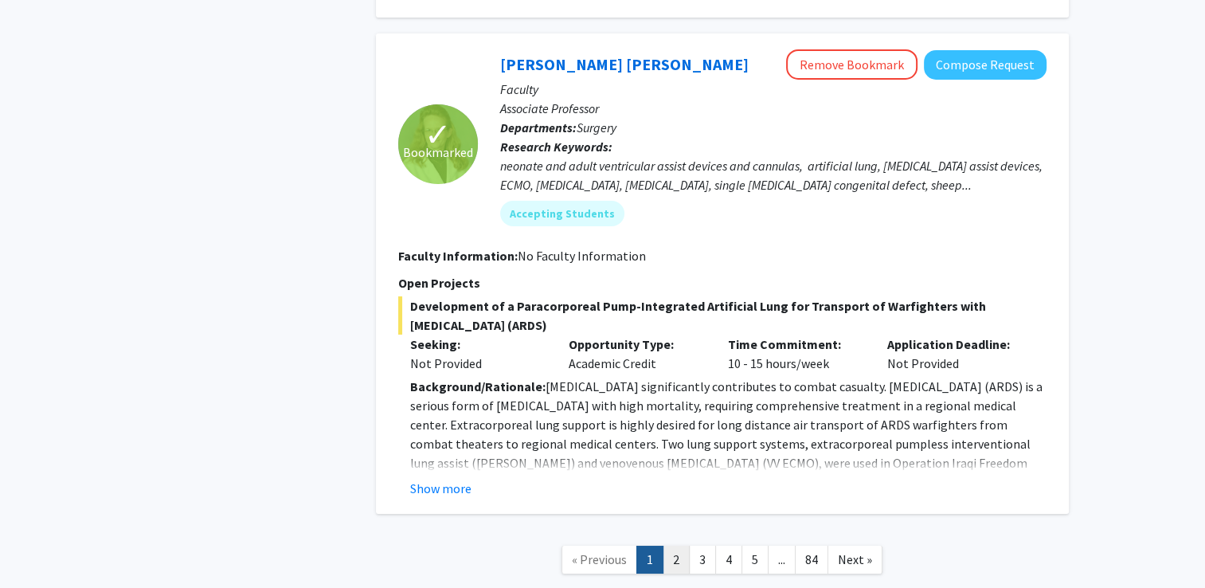
click at [676, 545] on link "2" at bounding box center [676, 559] width 27 height 28
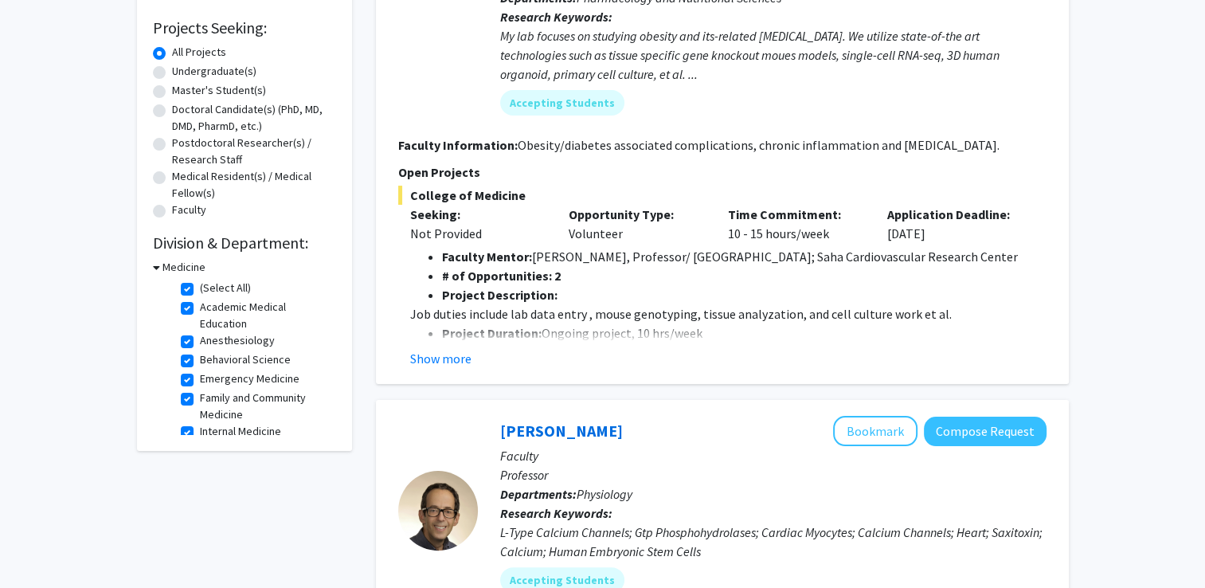
scroll to position [258, 0]
click at [446, 362] on button "Show more" at bounding box center [440, 357] width 61 height 19
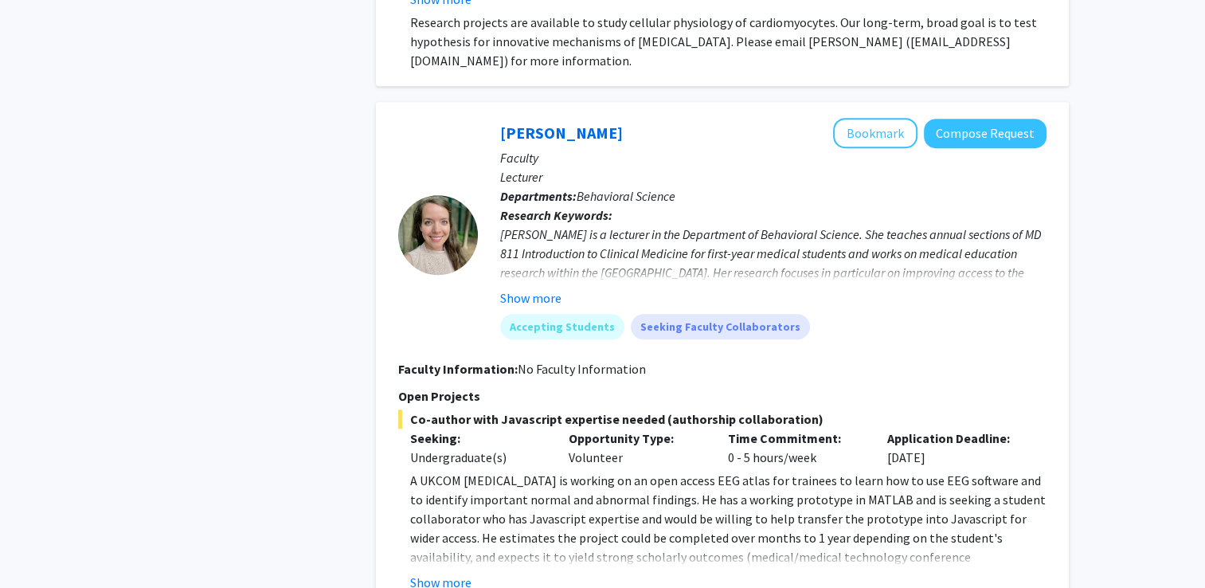
scroll to position [1197, 0]
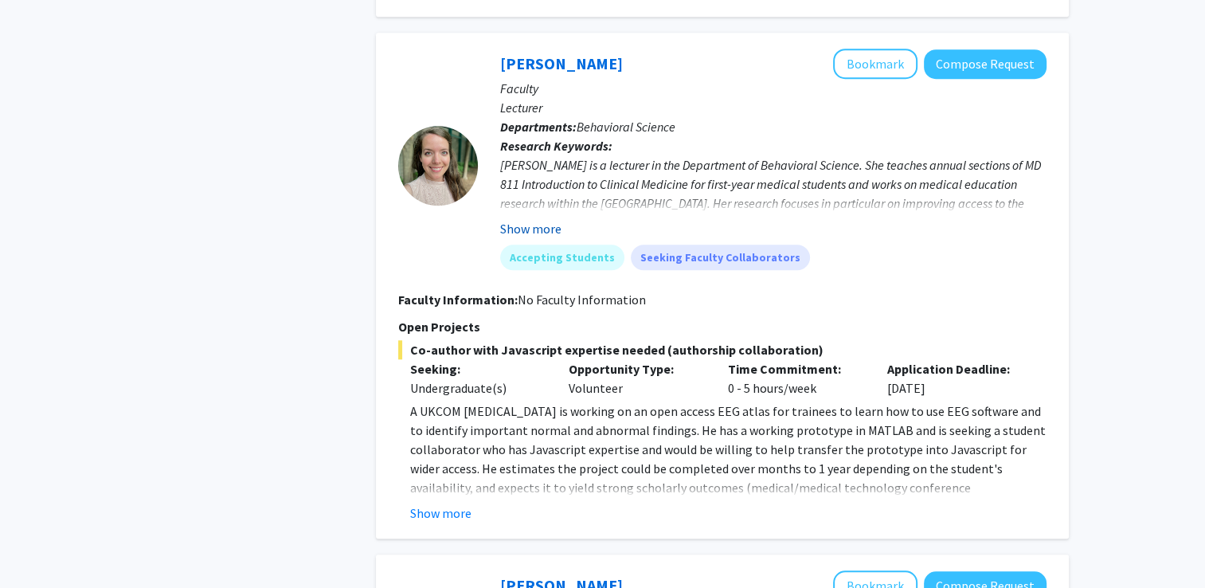
click at [511, 233] on button "Show more" at bounding box center [530, 228] width 61 height 19
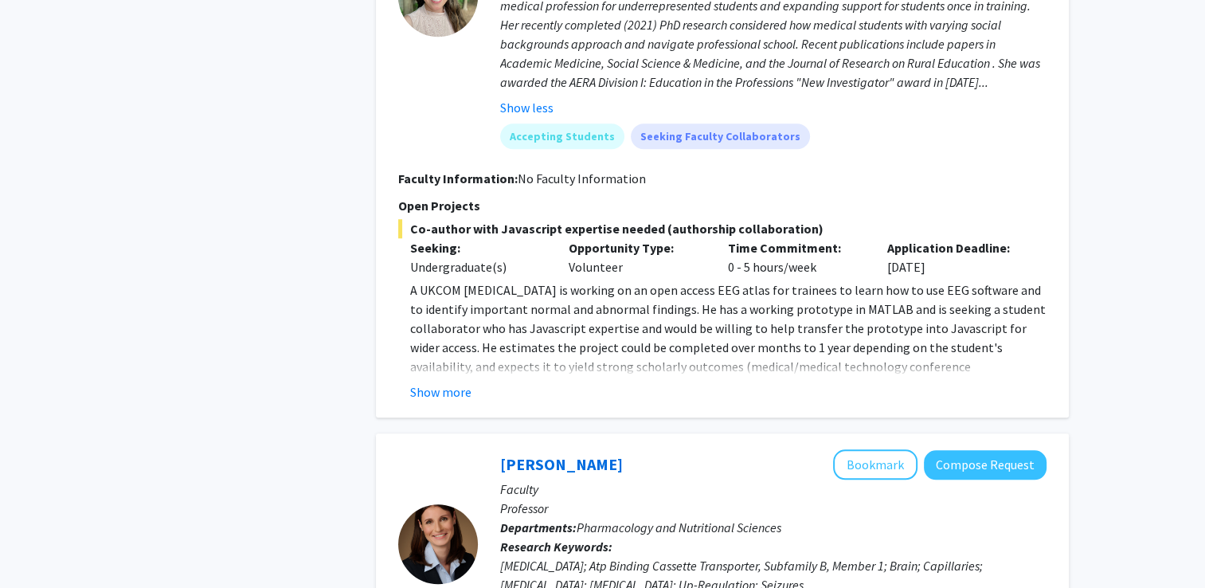
scroll to position [1483, 0]
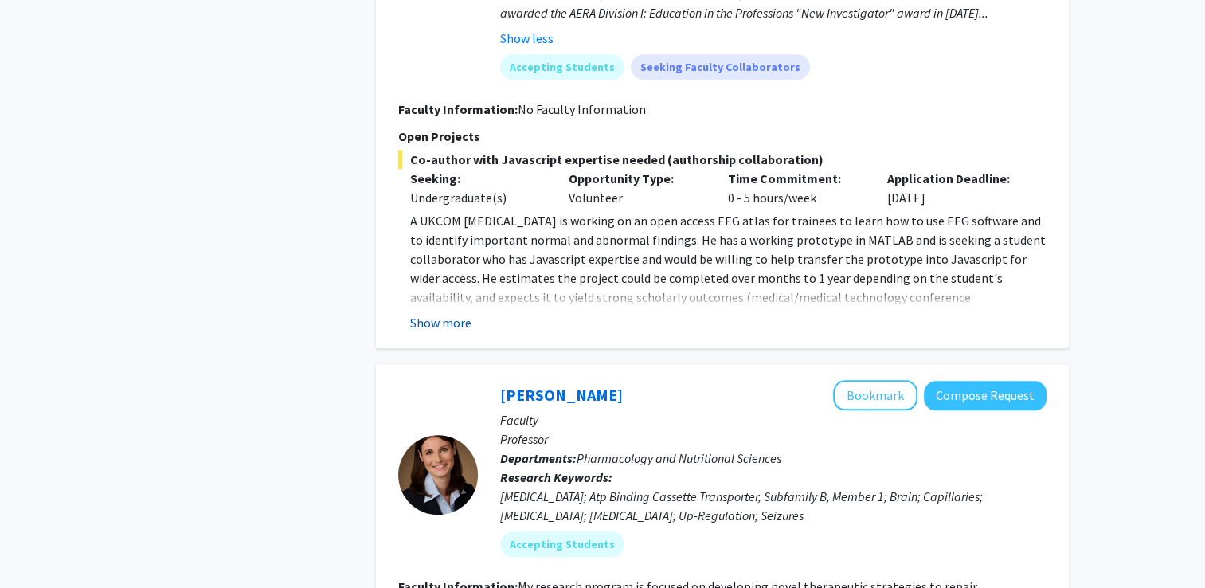
click at [433, 314] on button "Show more" at bounding box center [440, 322] width 61 height 19
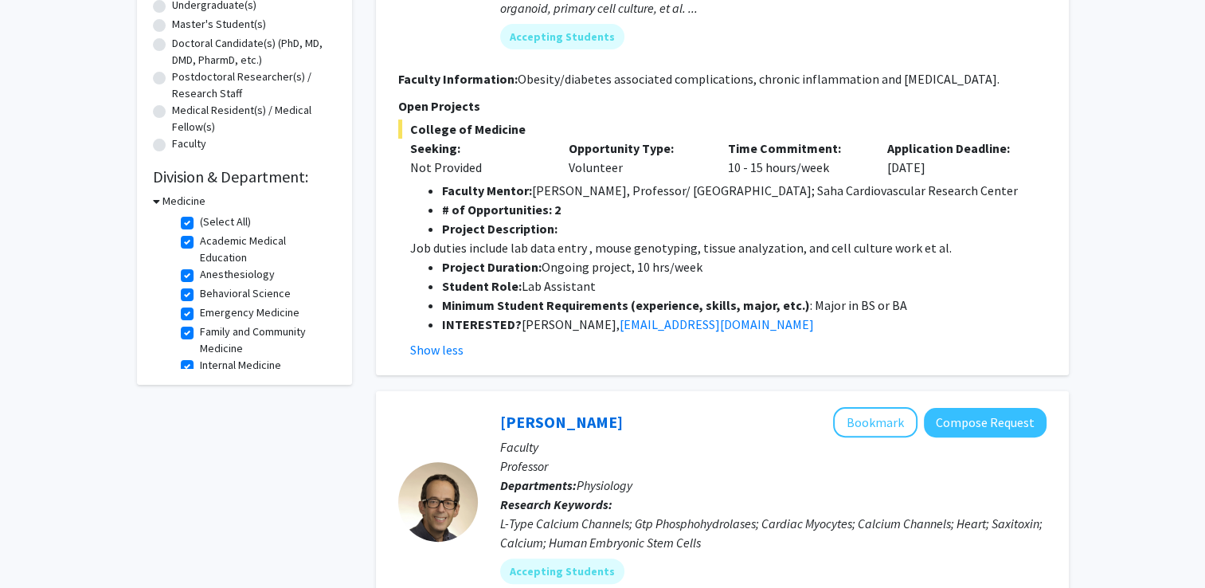
scroll to position [334, 0]
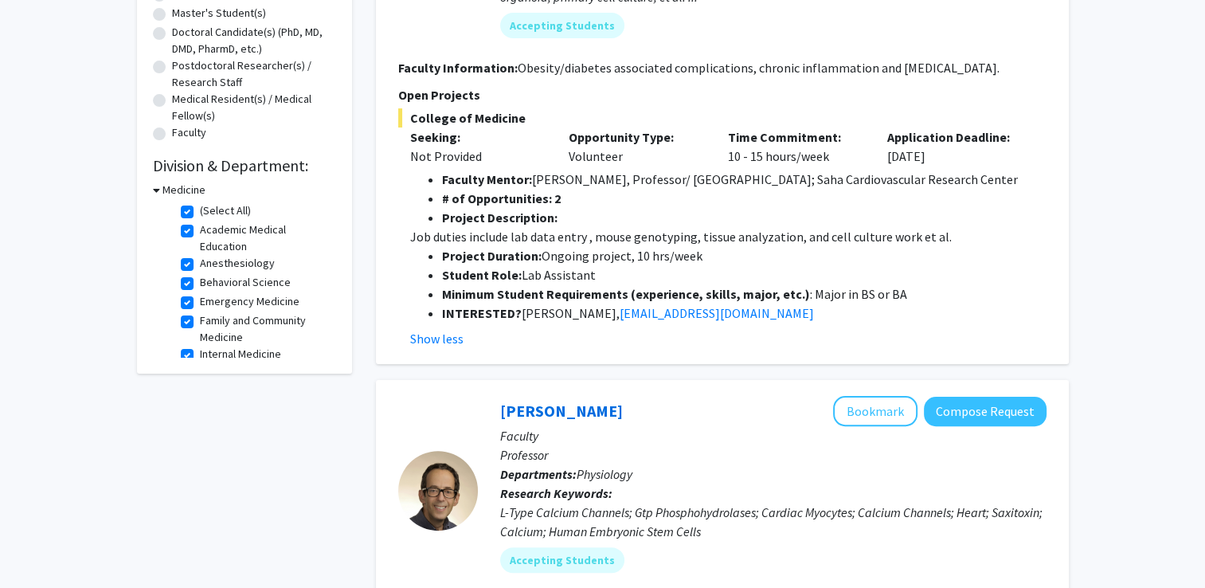
click at [153, 190] on icon at bounding box center [156, 190] width 7 height 17
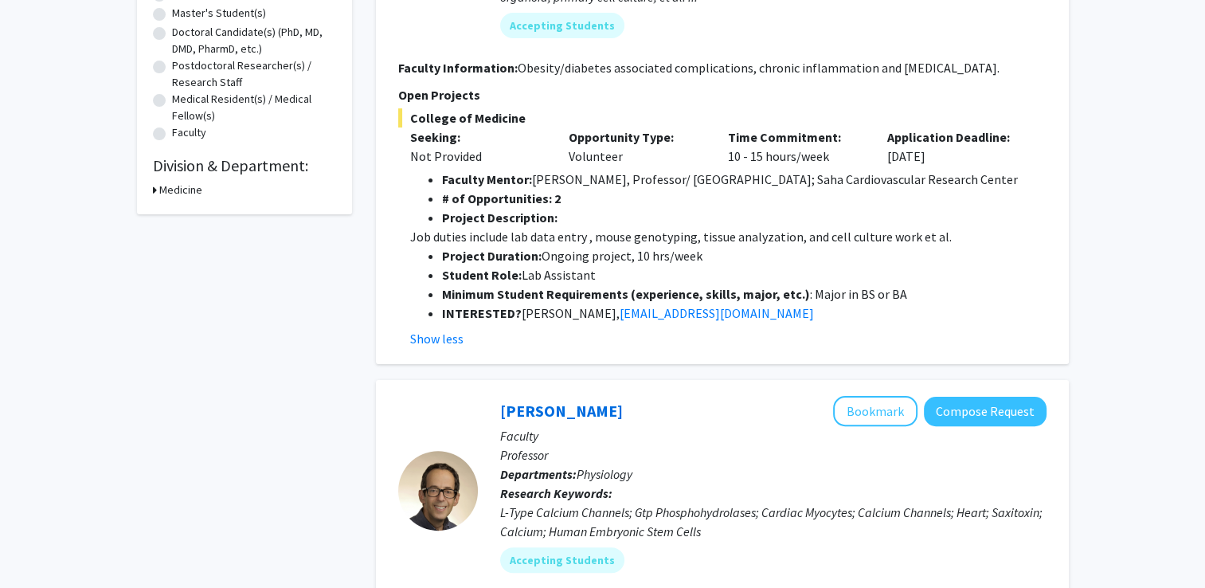
click at [185, 190] on h3 "Medicine" at bounding box center [180, 190] width 43 height 17
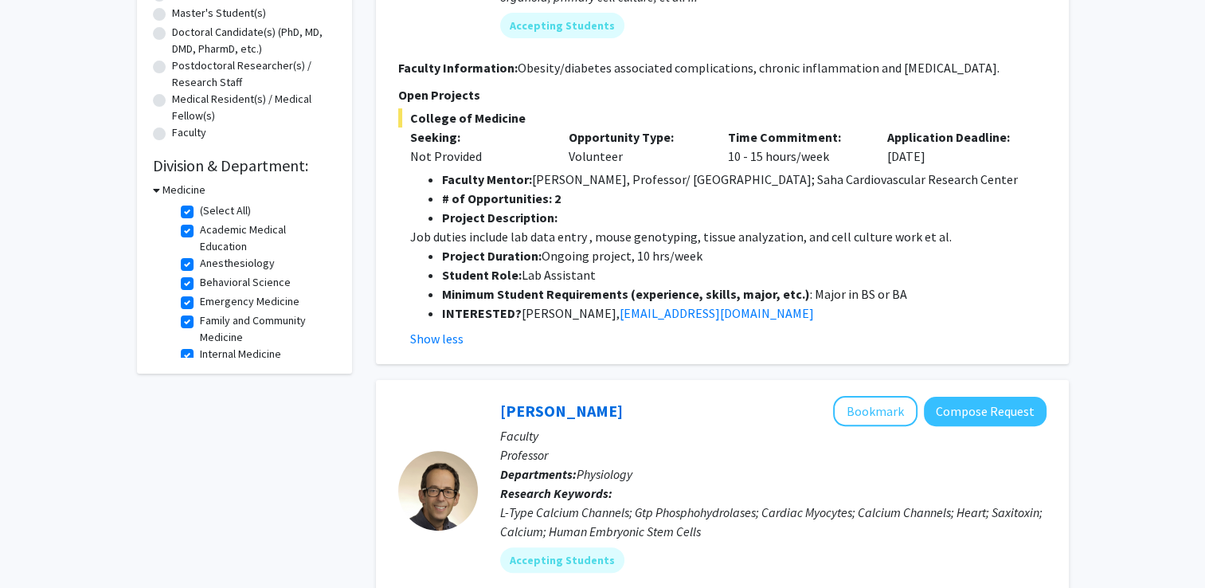
click at [200, 214] on label "(Select All)" at bounding box center [225, 210] width 51 height 17
click at [200, 213] on input "(Select All)" at bounding box center [205, 207] width 10 height 10
checkbox input "false"
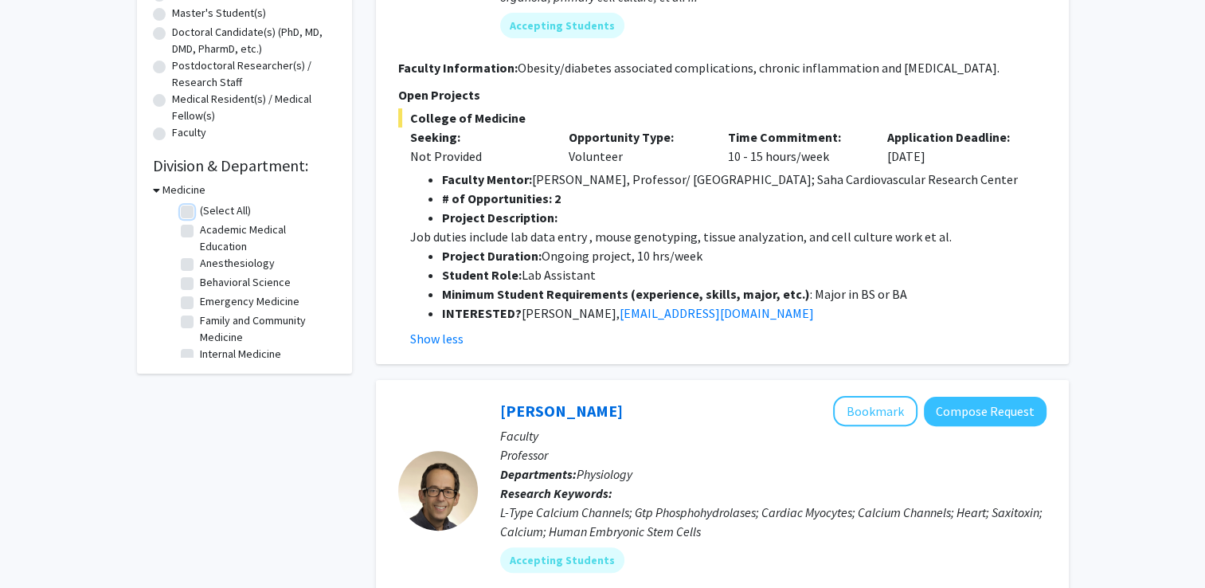
checkbox input "false"
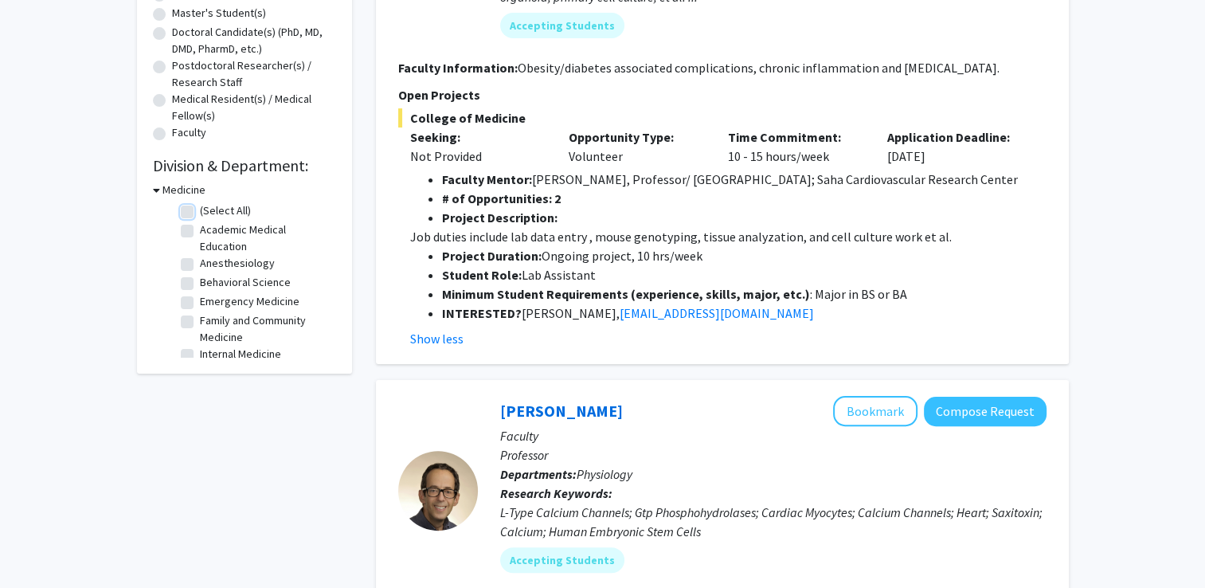
checkbox input "false"
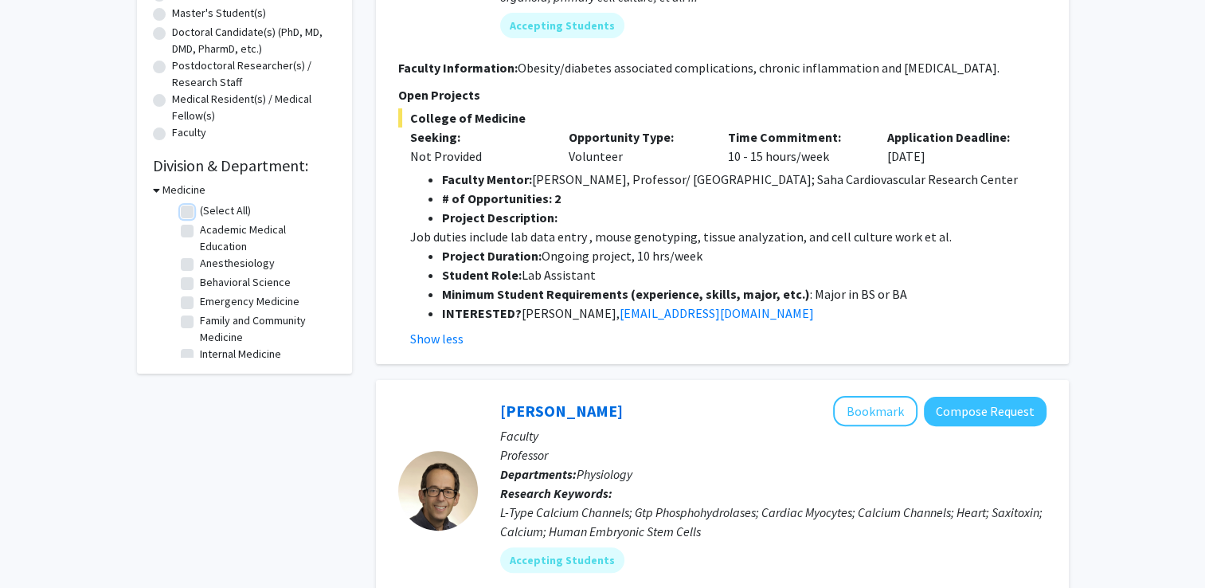
checkbox input "false"
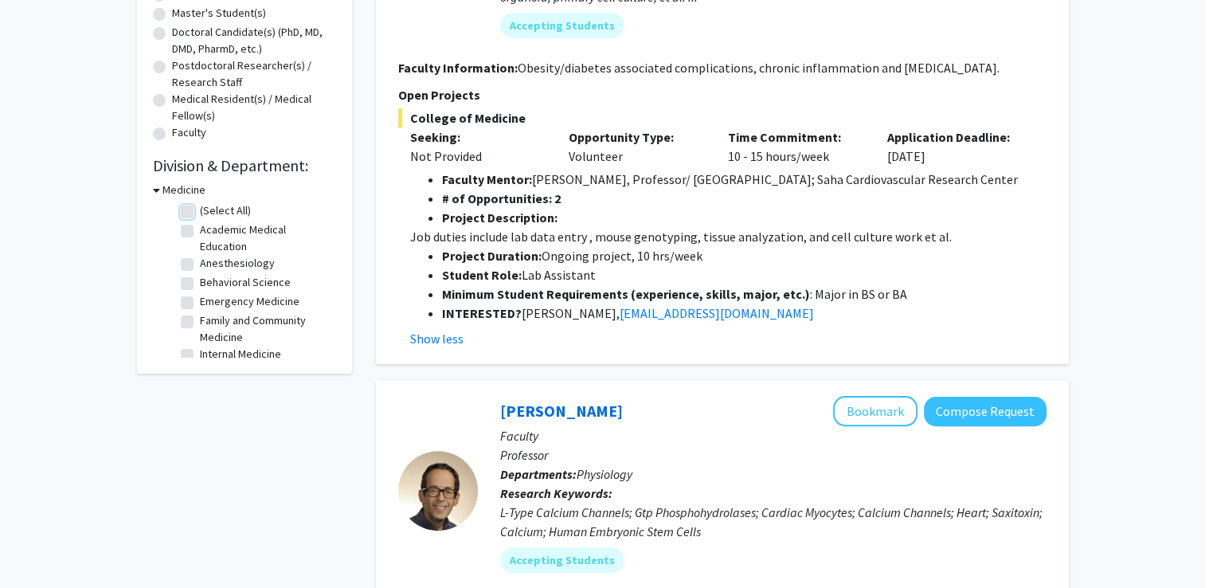
checkbox input "false"
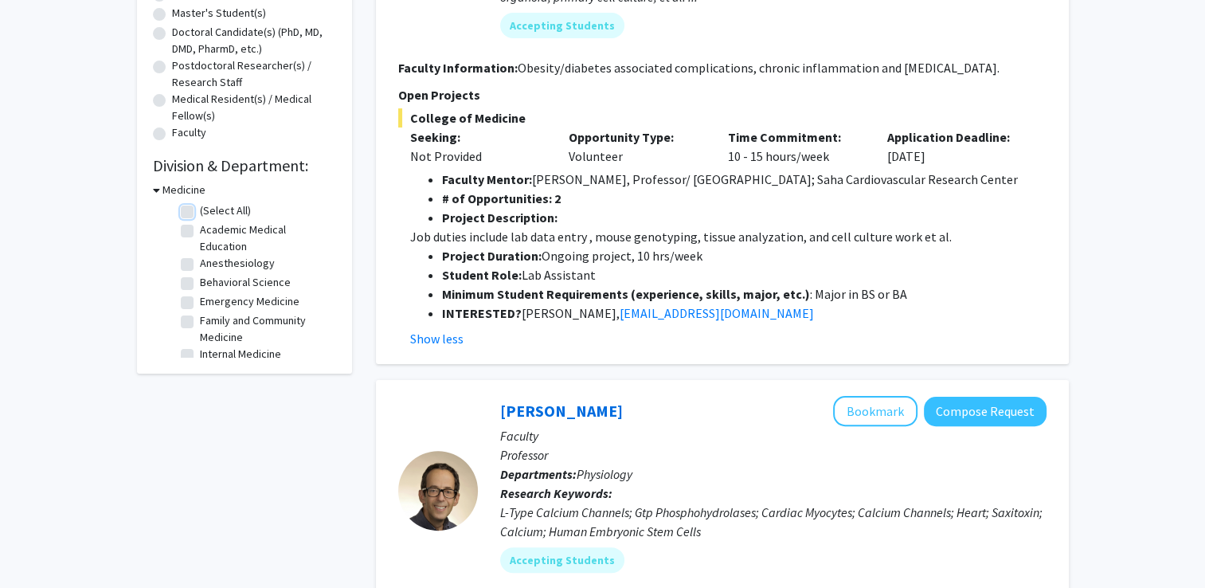
checkbox input "false"
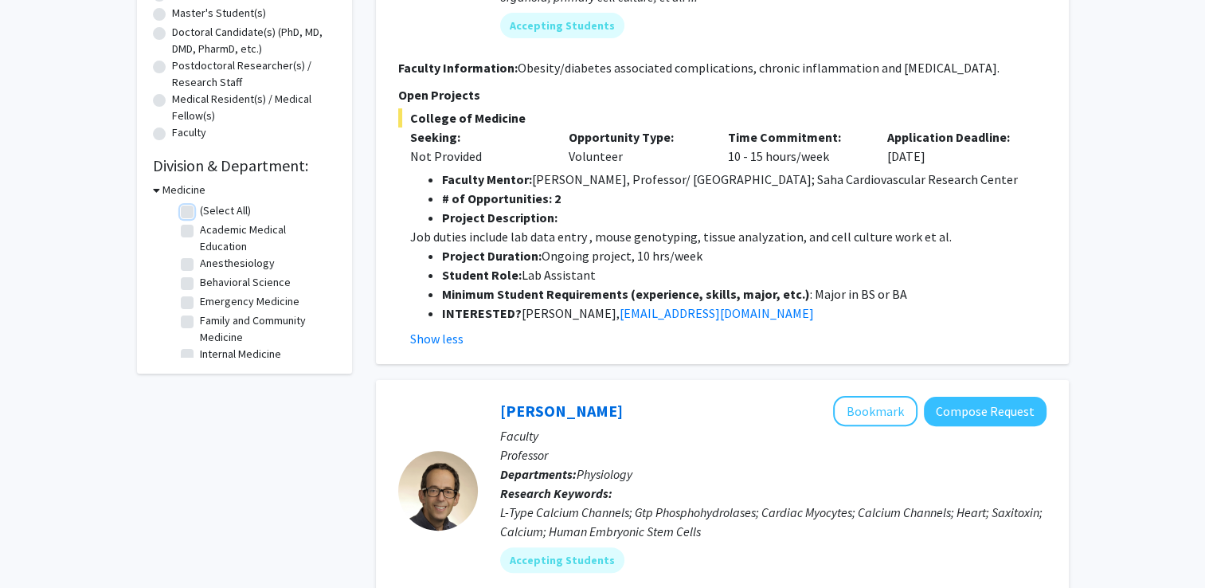
checkbox input "false"
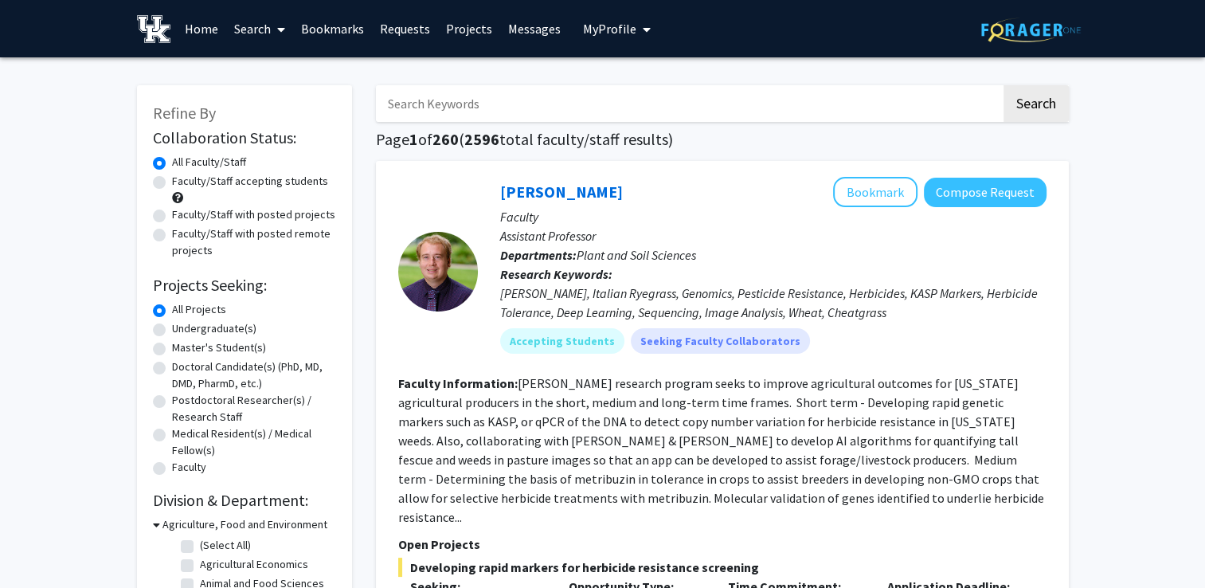
scroll to position [299, 0]
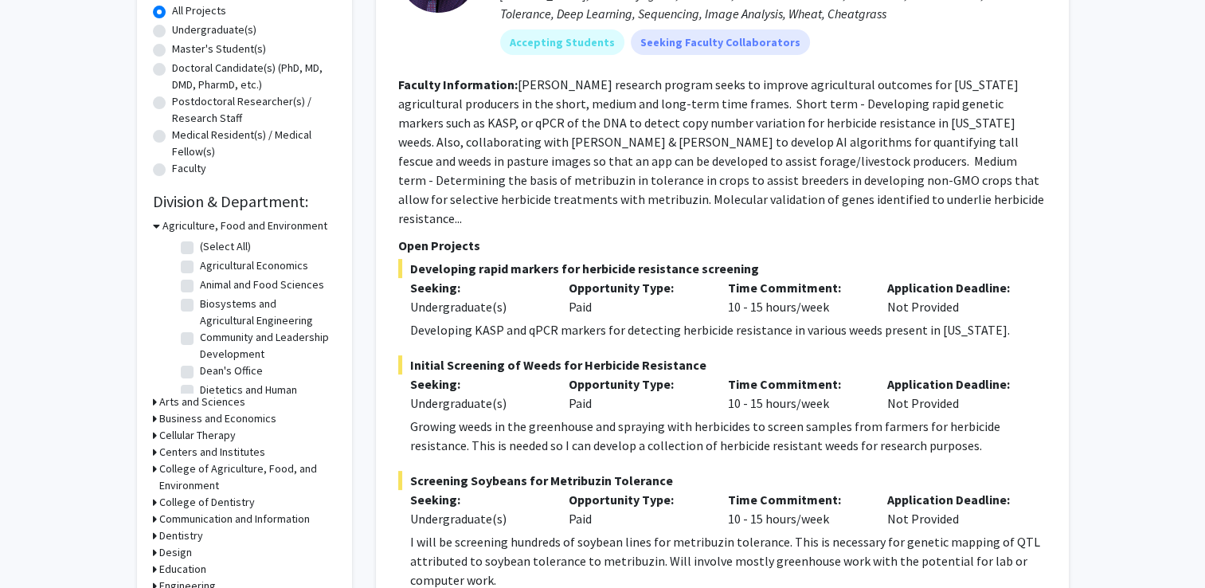
click at [175, 397] on h3 "Arts and Sciences" at bounding box center [202, 401] width 86 height 17
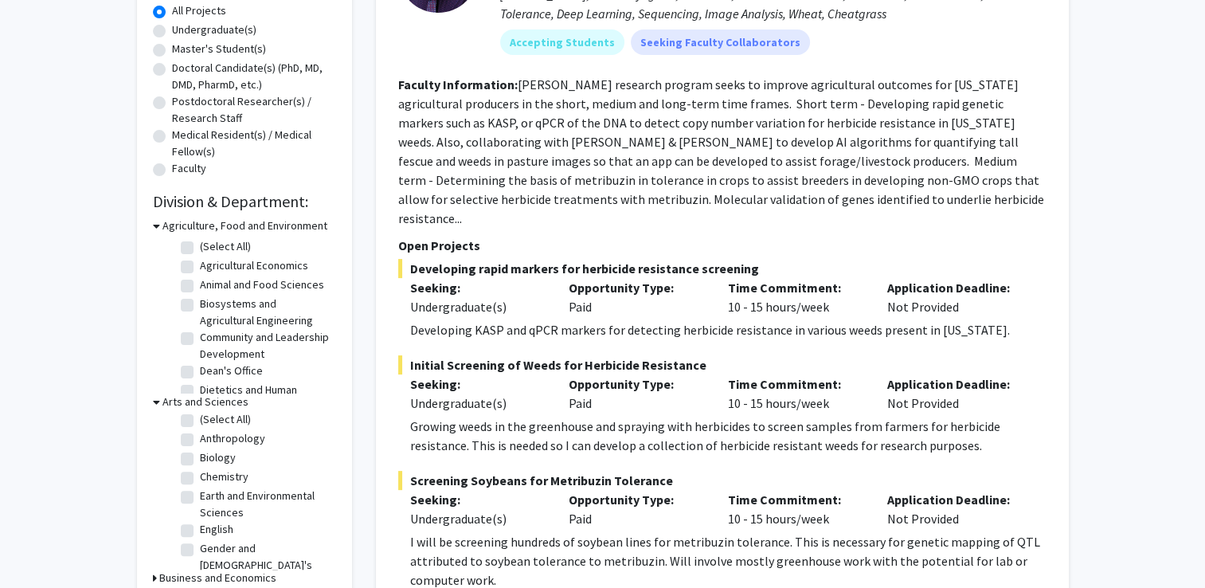
scroll to position [5, 0]
click at [200, 454] on label "Biology" at bounding box center [218, 456] width 36 height 17
click at [200, 454] on input "Biology" at bounding box center [205, 453] width 10 height 10
checkbox input "true"
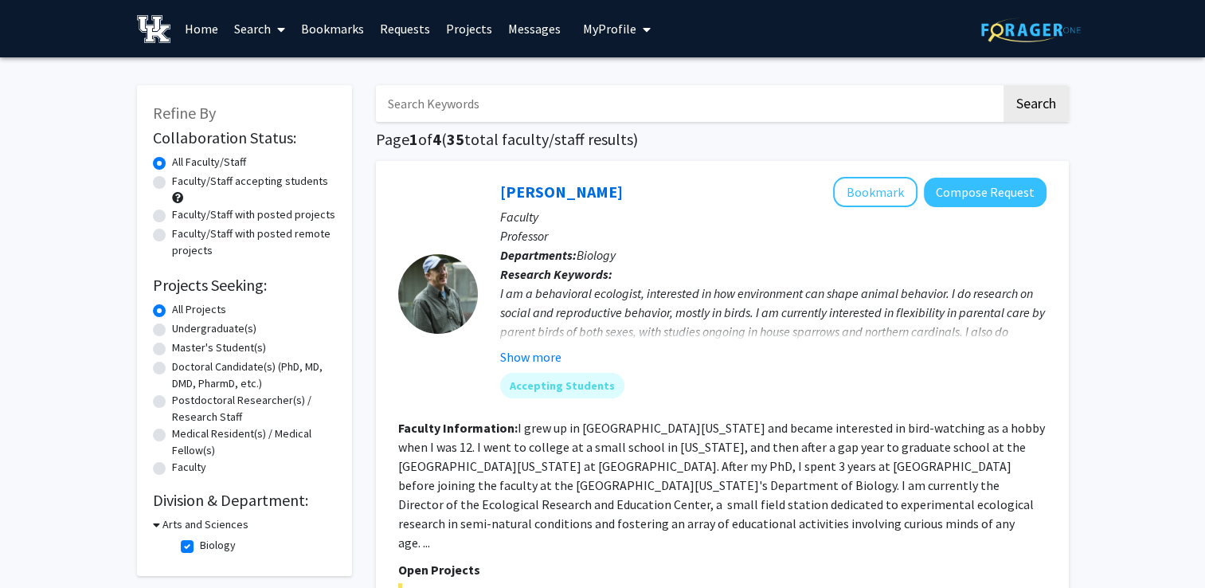
click at [342, 34] on link "Bookmarks" at bounding box center [332, 29] width 79 height 56
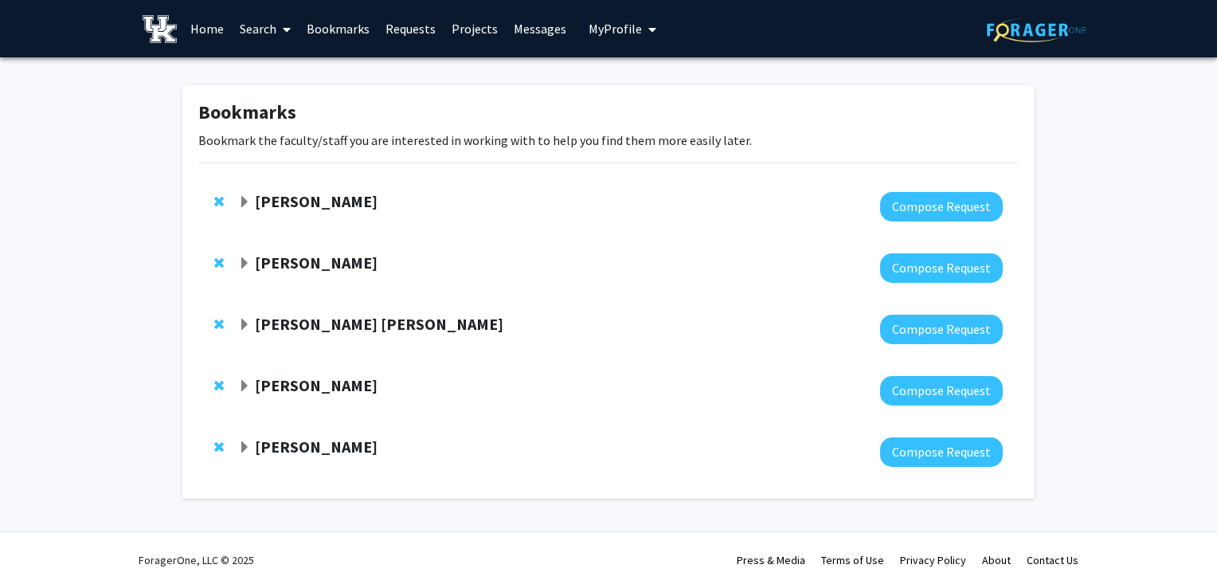
click at [323, 448] on strong "Sathya Velmurugan" at bounding box center [316, 446] width 123 height 20
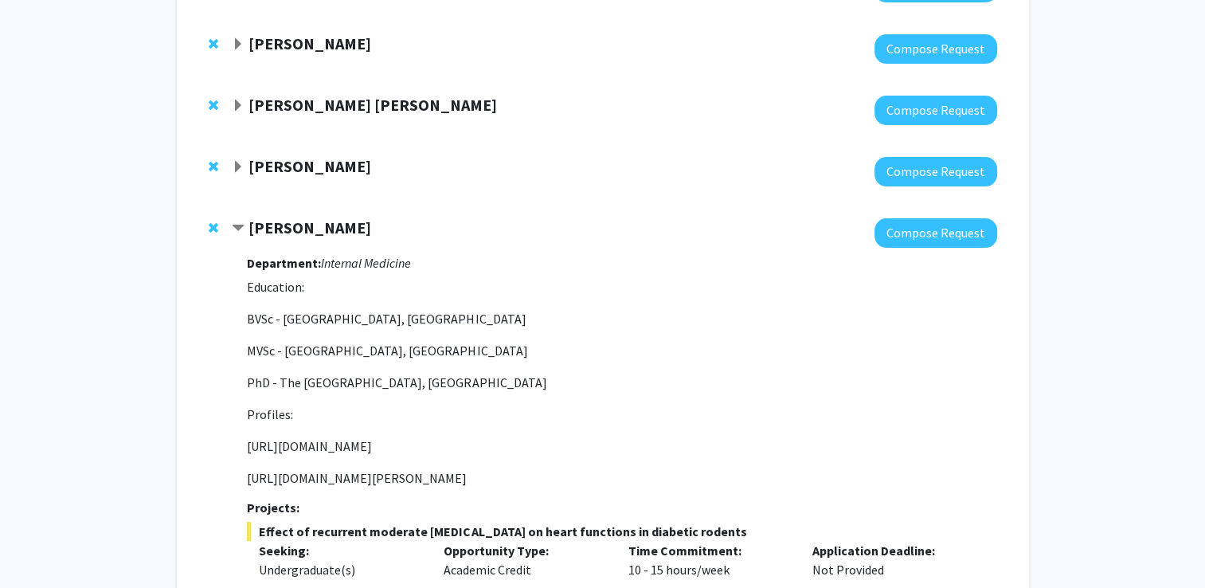
scroll to position [217, 0]
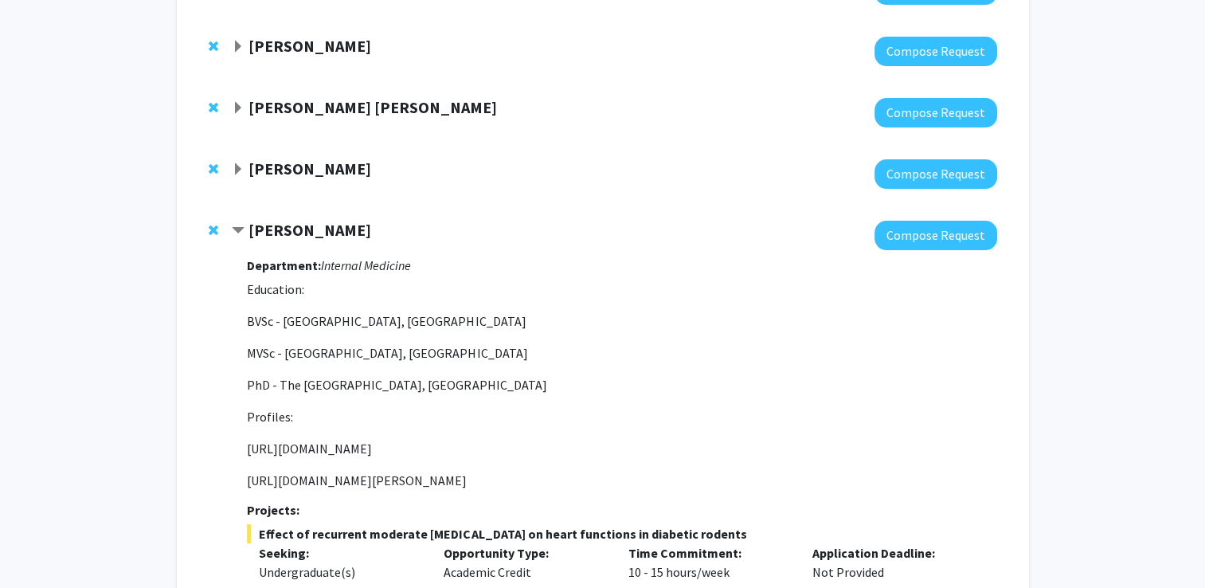
click at [323, 175] on strong "[PERSON_NAME]" at bounding box center [309, 168] width 123 height 20
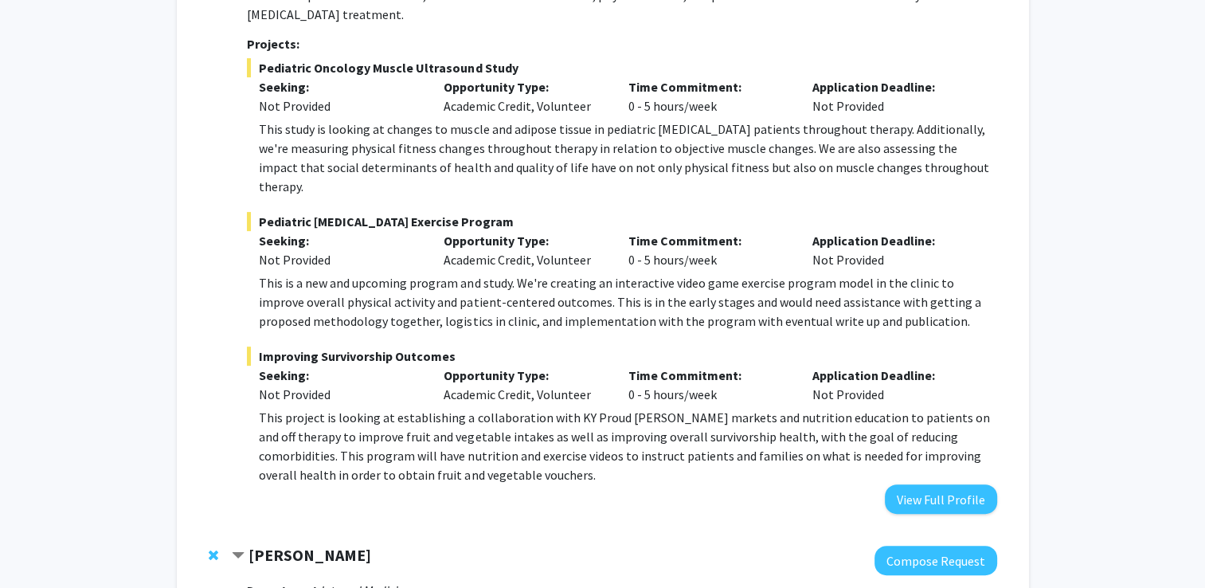
scroll to position [527, 0]
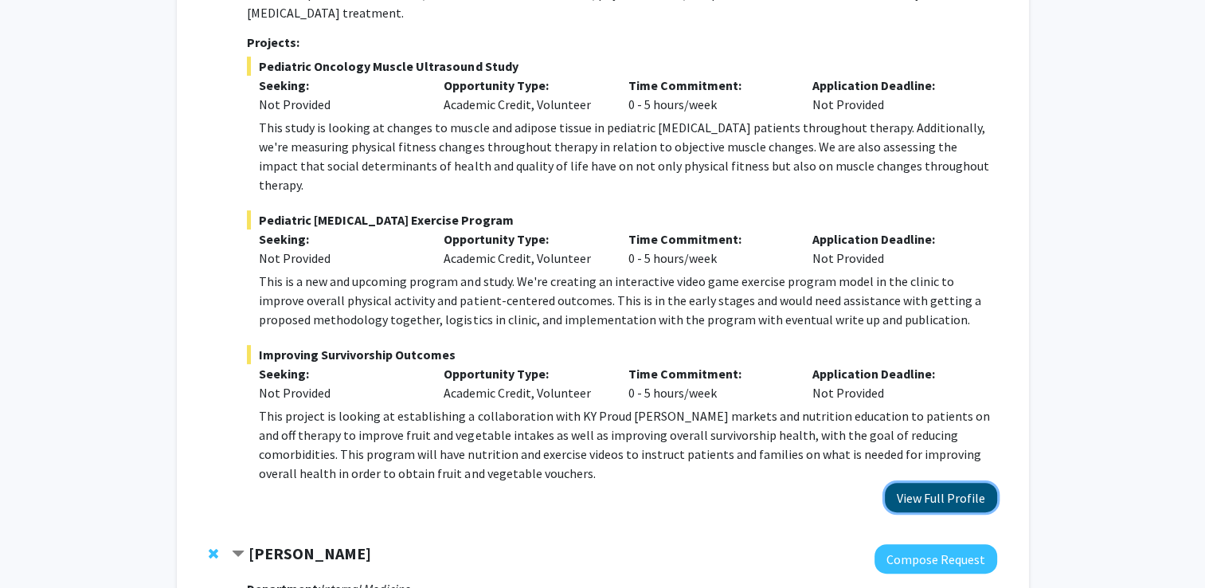
click at [952, 483] on button "View Full Profile" at bounding box center [941, 497] width 112 height 29
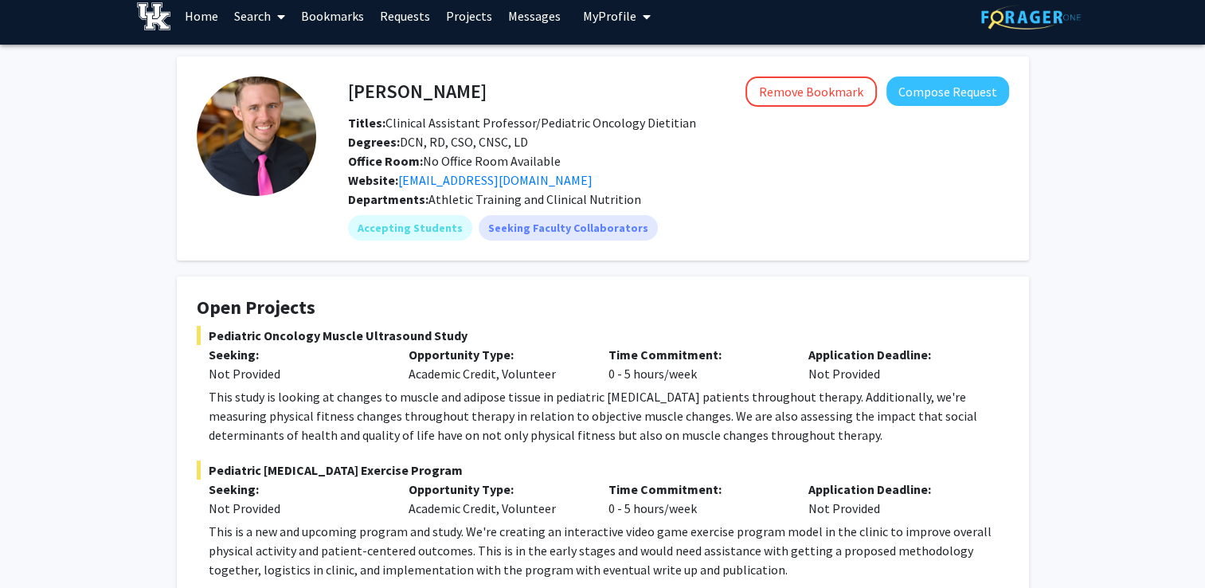
scroll to position [13, 0]
